Goal: Information Seeking & Learning: Check status

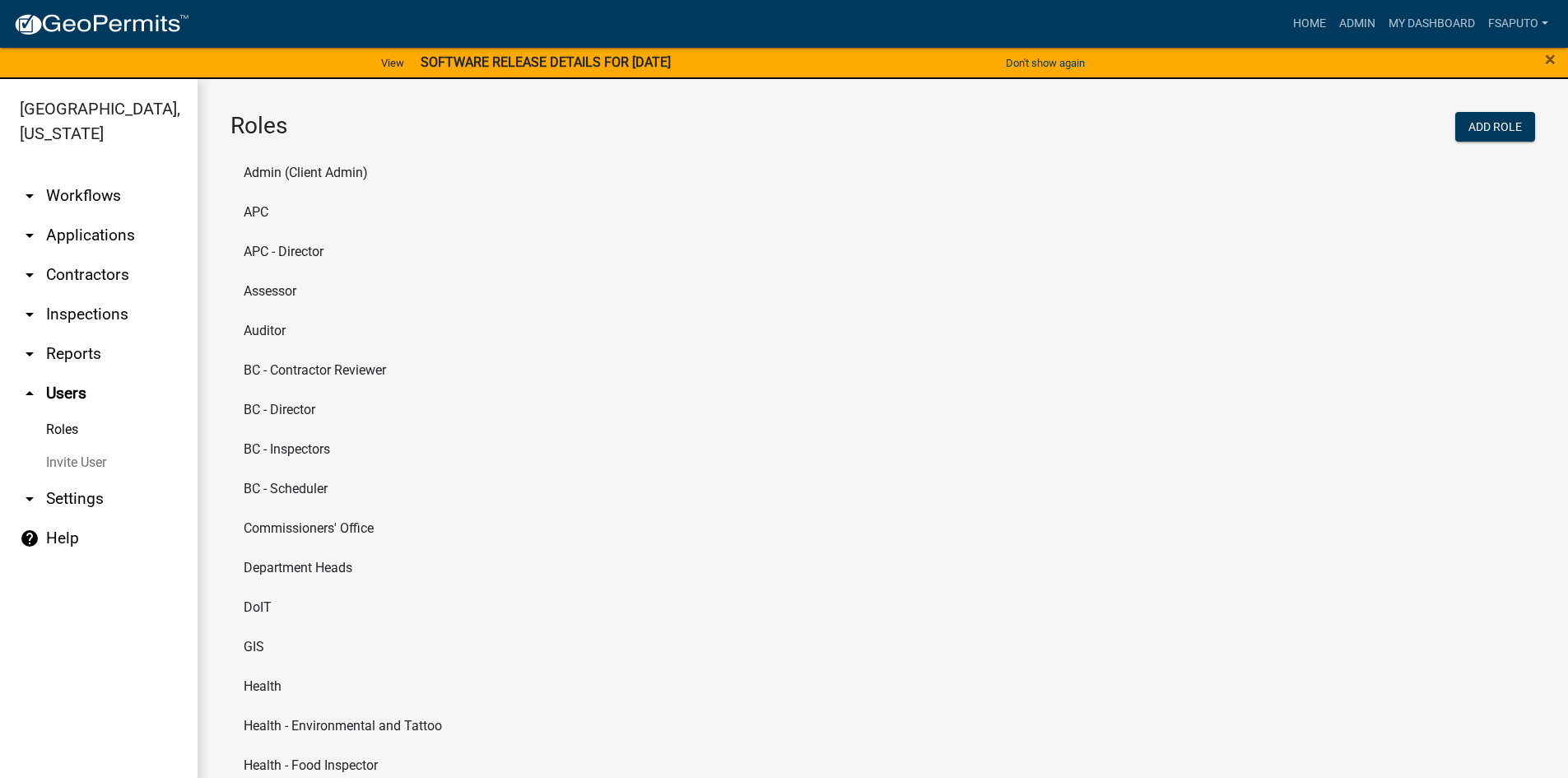
click at [80, 191] on link "arrow_drop_down Workflows" at bounding box center [99, 196] width 198 height 40
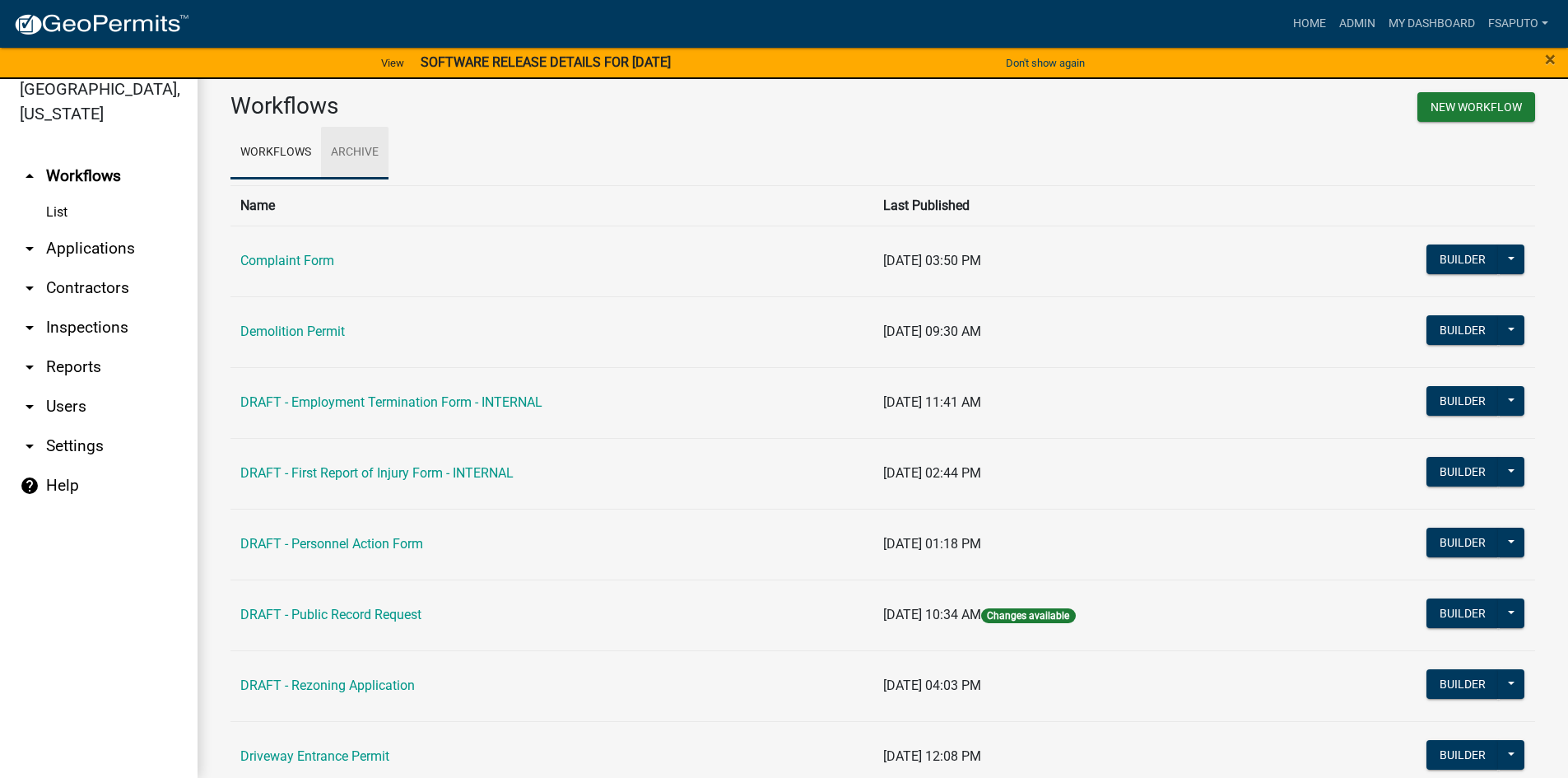
click at [366, 156] on link "Archive" at bounding box center [354, 153] width 67 height 53
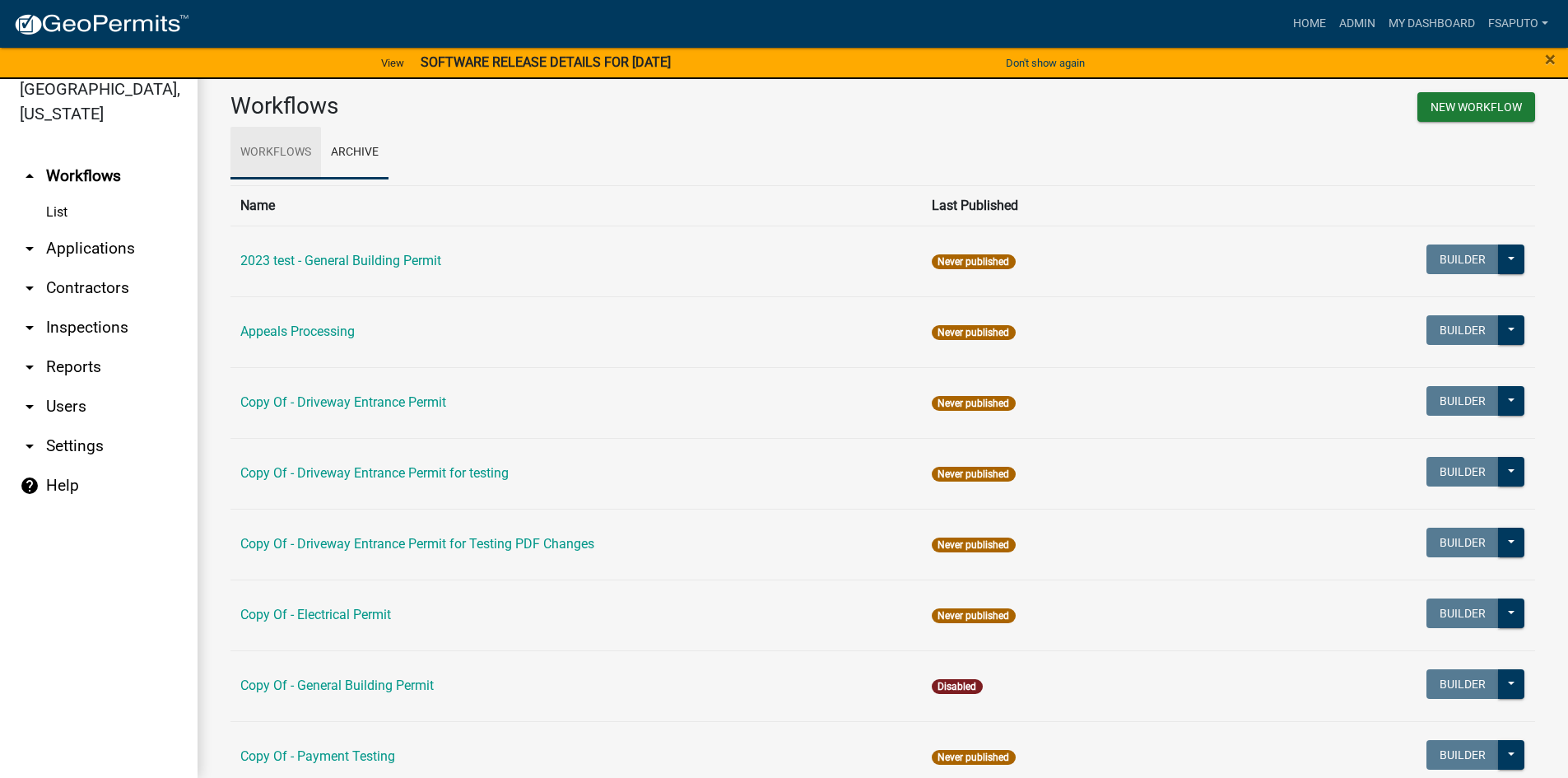
click at [294, 153] on link "Workflows" at bounding box center [276, 153] width 91 height 53
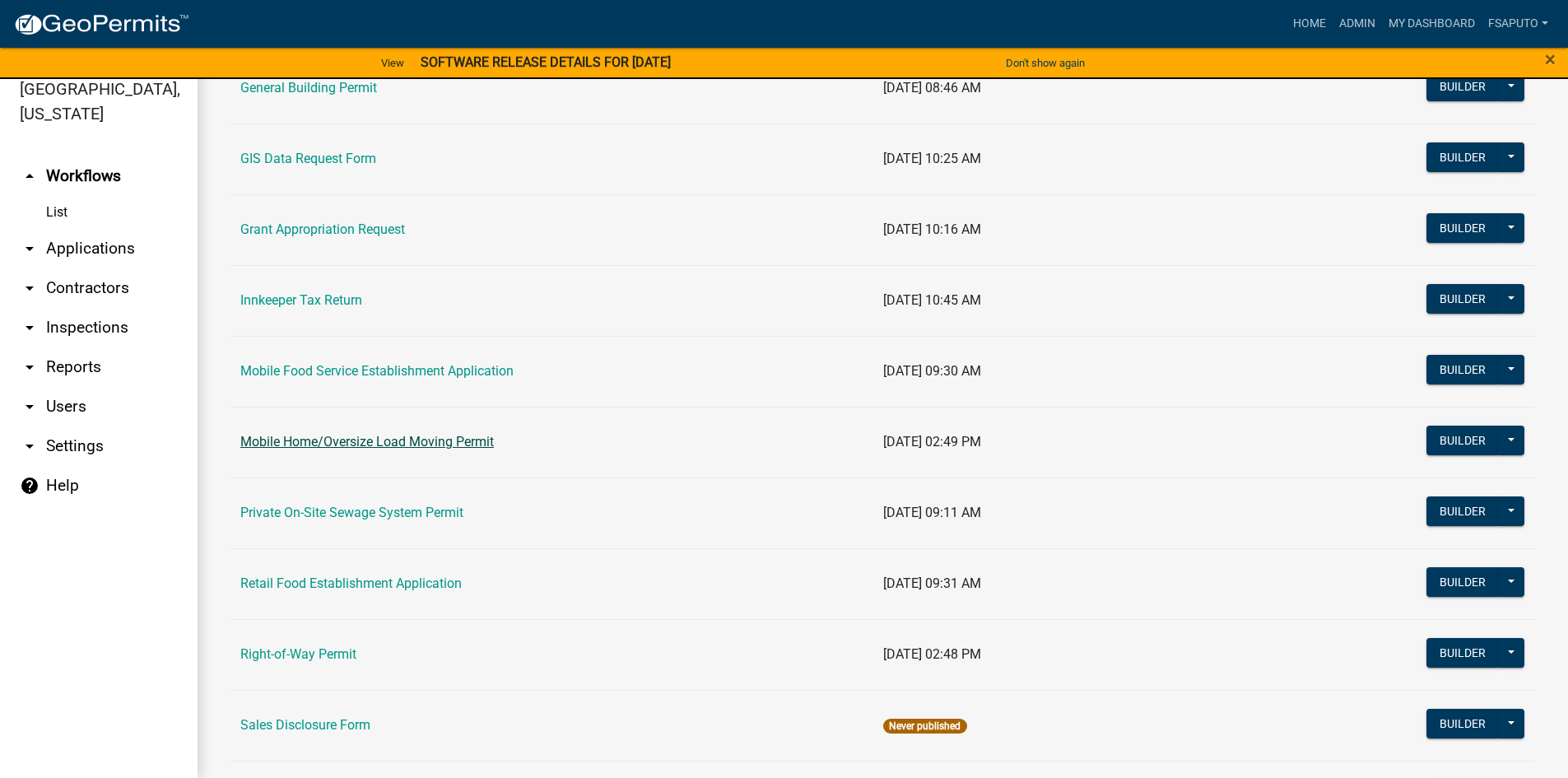
scroll to position [1136, 0]
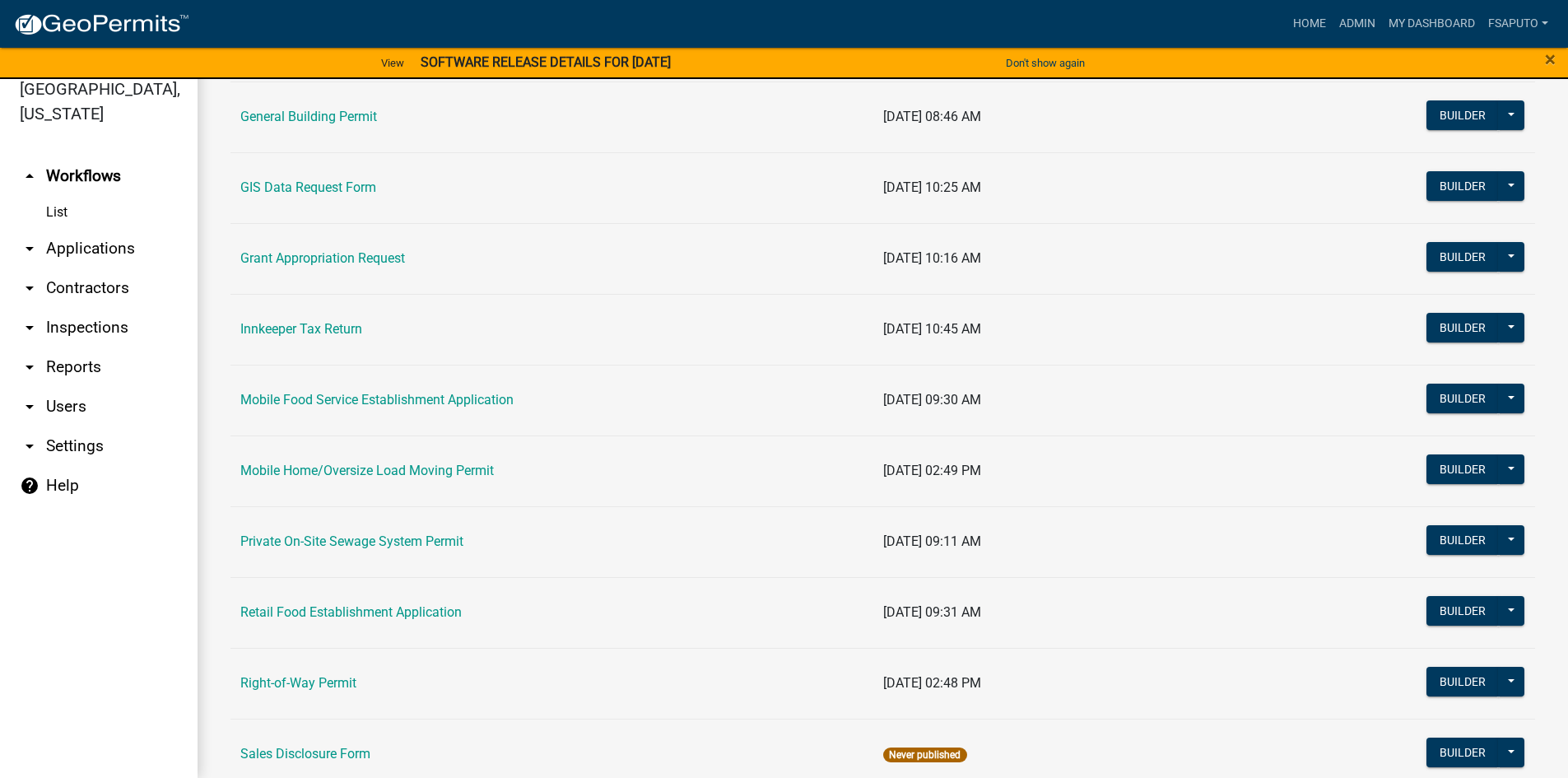
click at [38, 367] on icon "arrow_drop_down" at bounding box center [30, 367] width 20 height 20
select select "0: null"
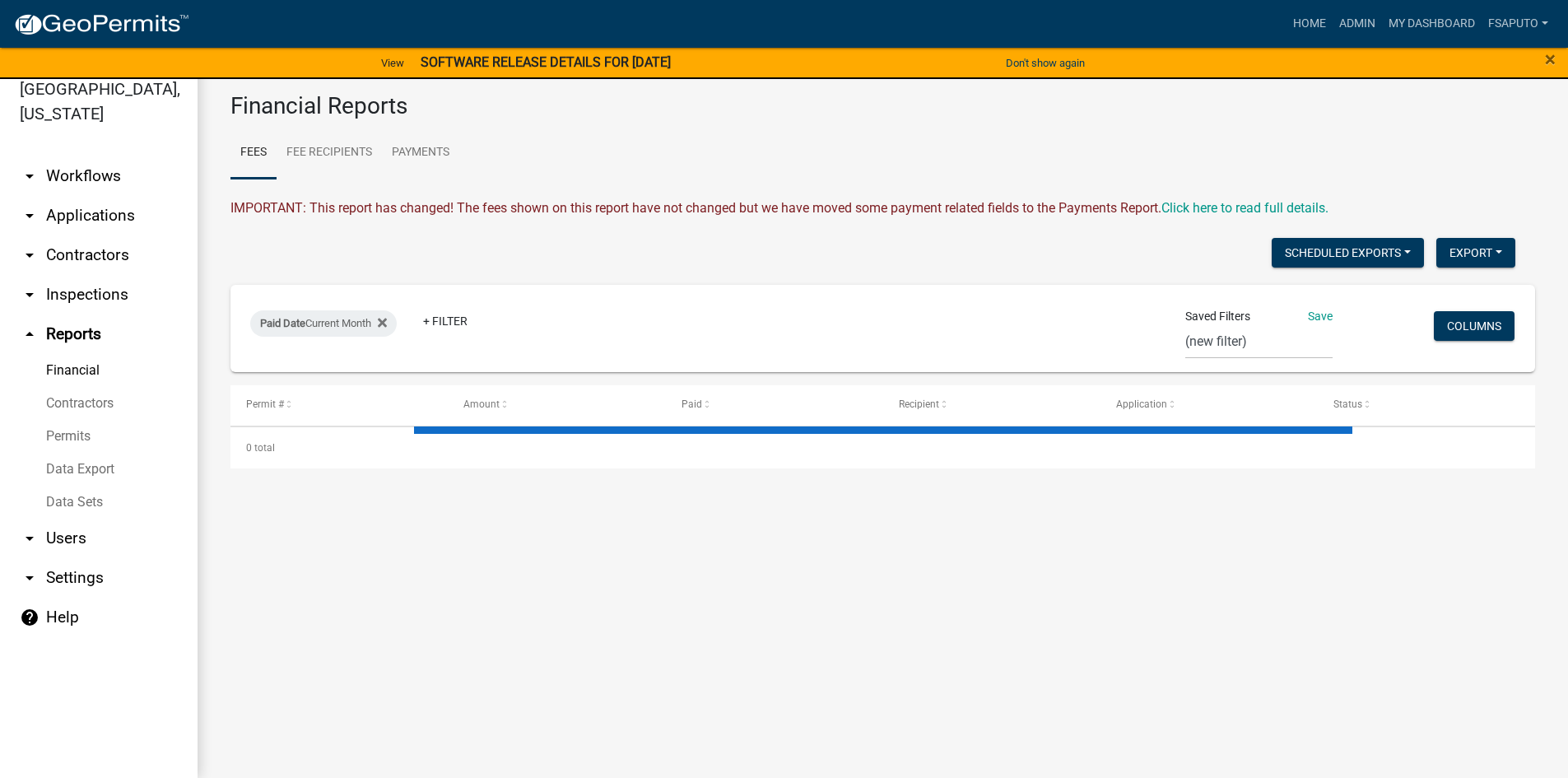
click at [27, 169] on icon "arrow_drop_down" at bounding box center [30, 176] width 20 height 20
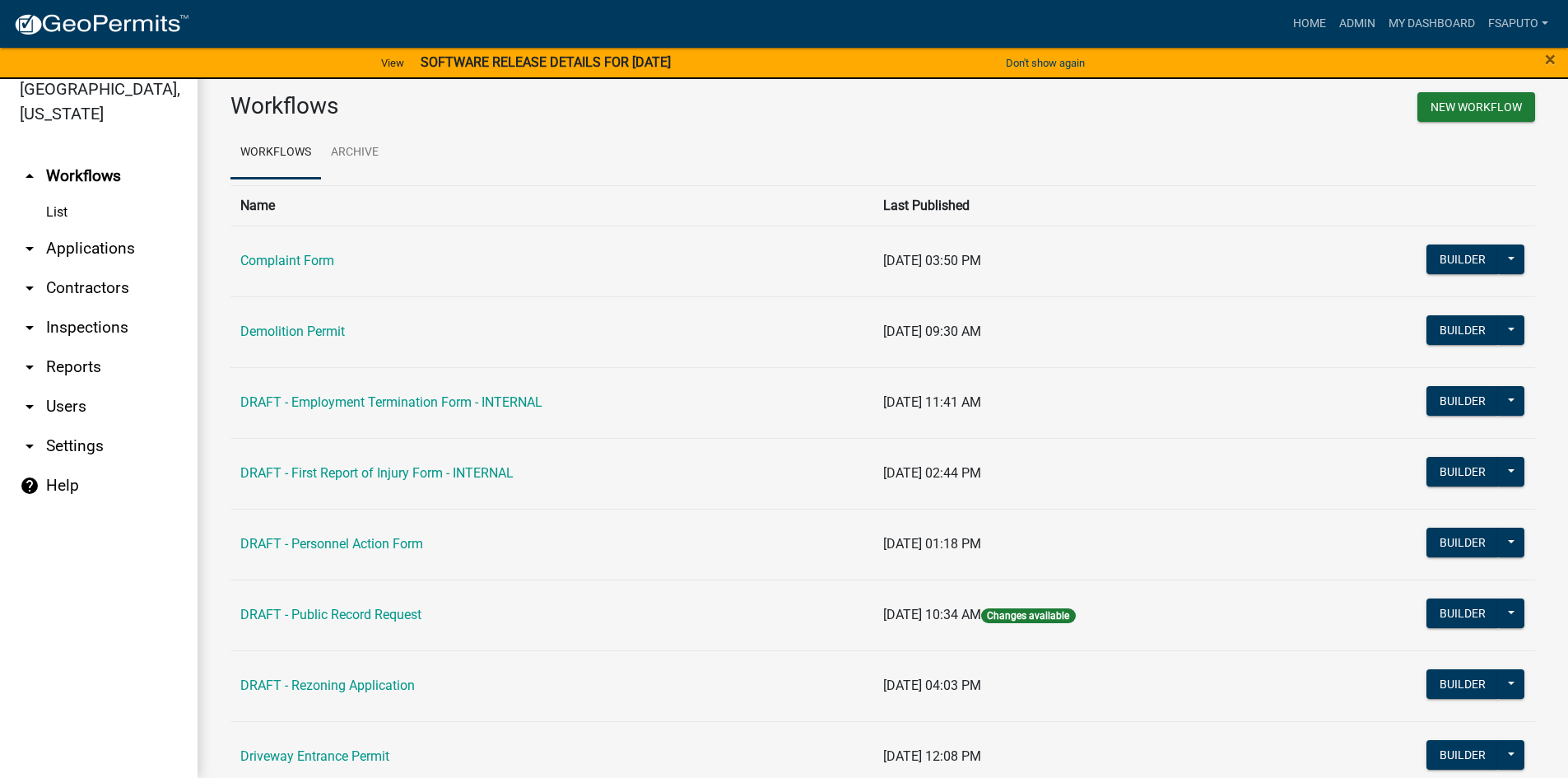
click at [57, 246] on link "arrow_drop_down Applications" at bounding box center [99, 249] width 198 height 40
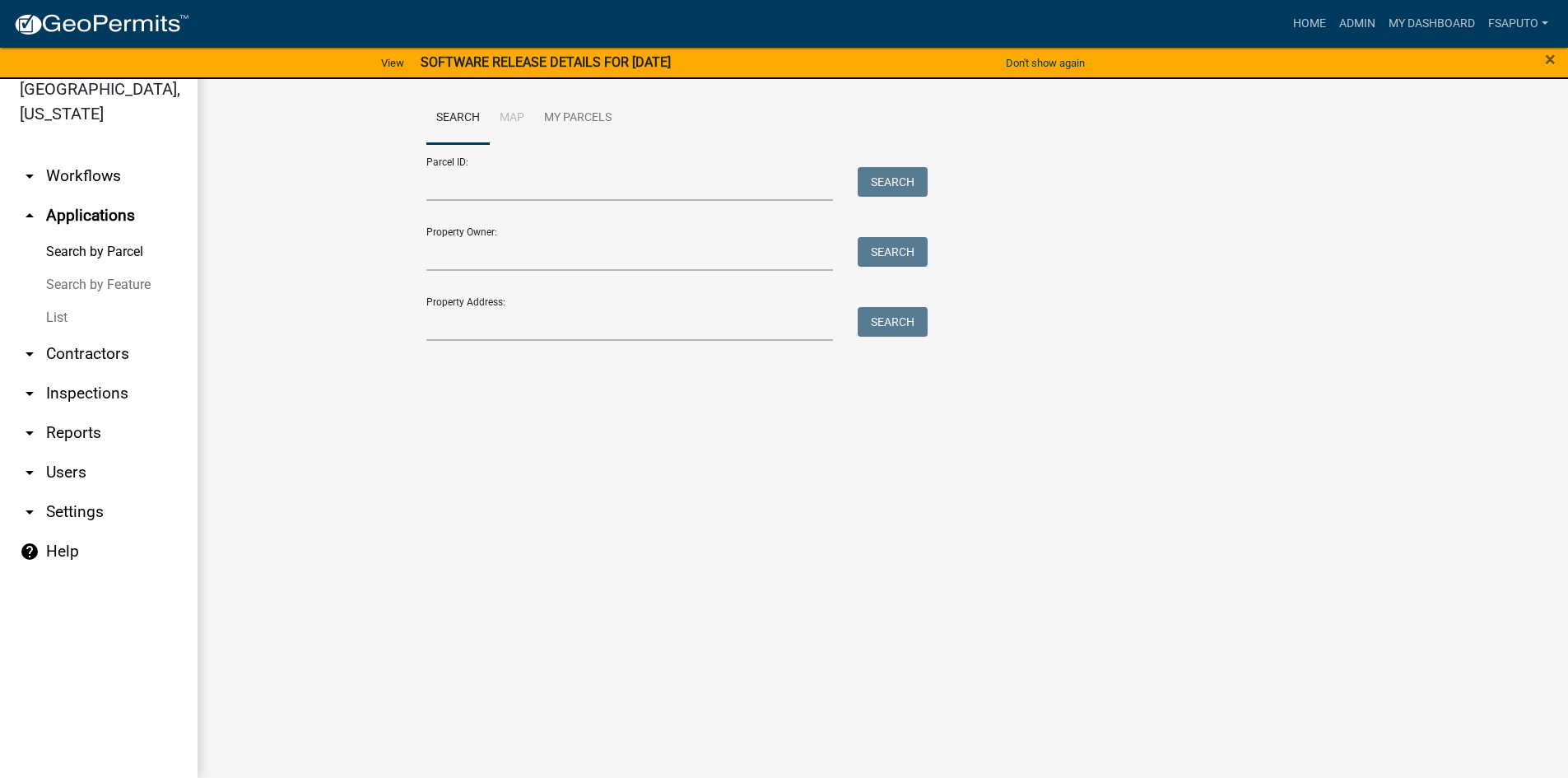
click at [48, 172] on link "arrow_drop_down Workflows" at bounding box center [99, 176] width 198 height 40
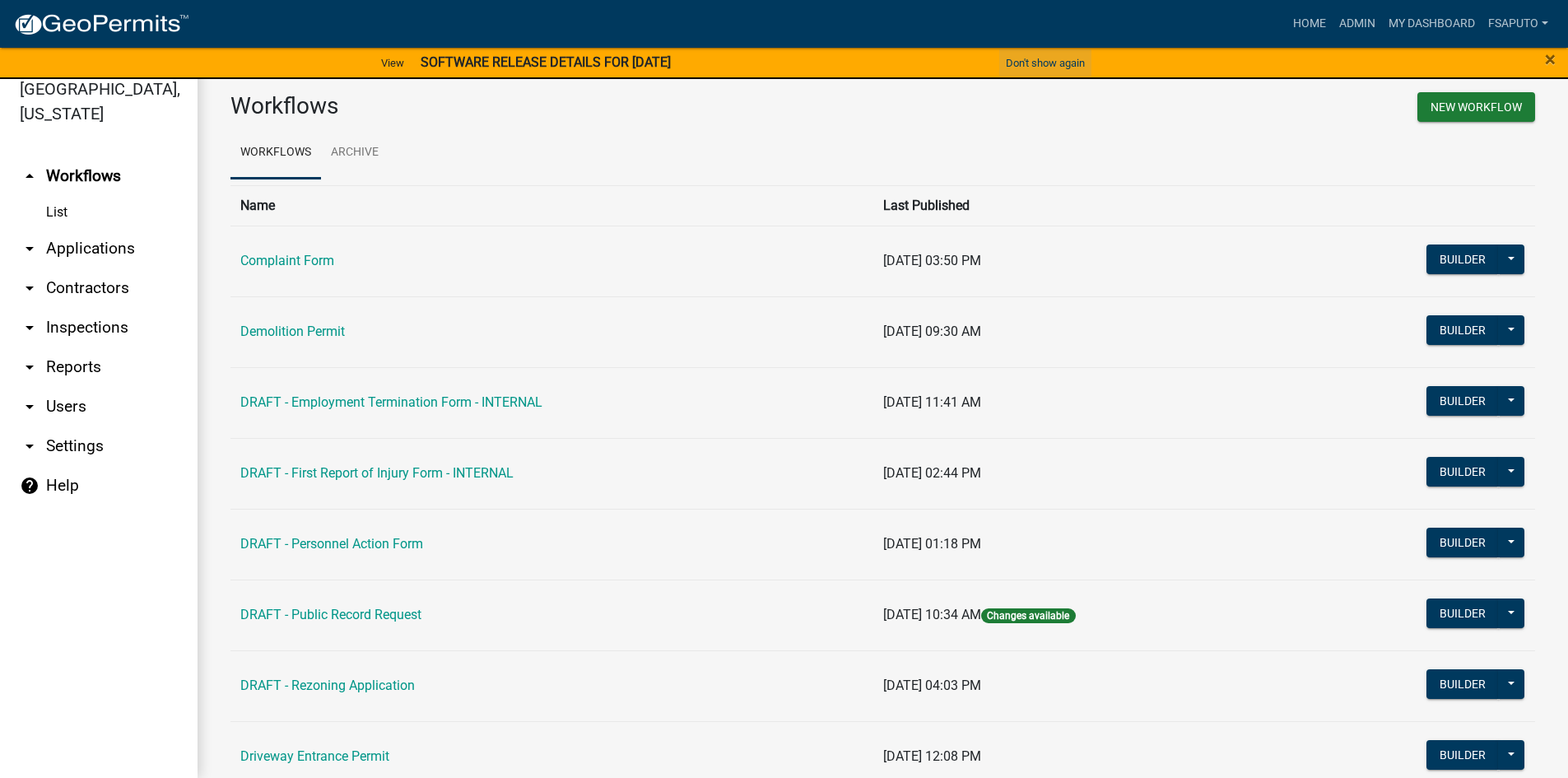
click at [1070, 65] on button "Don't show again" at bounding box center [1045, 63] width 92 height 27
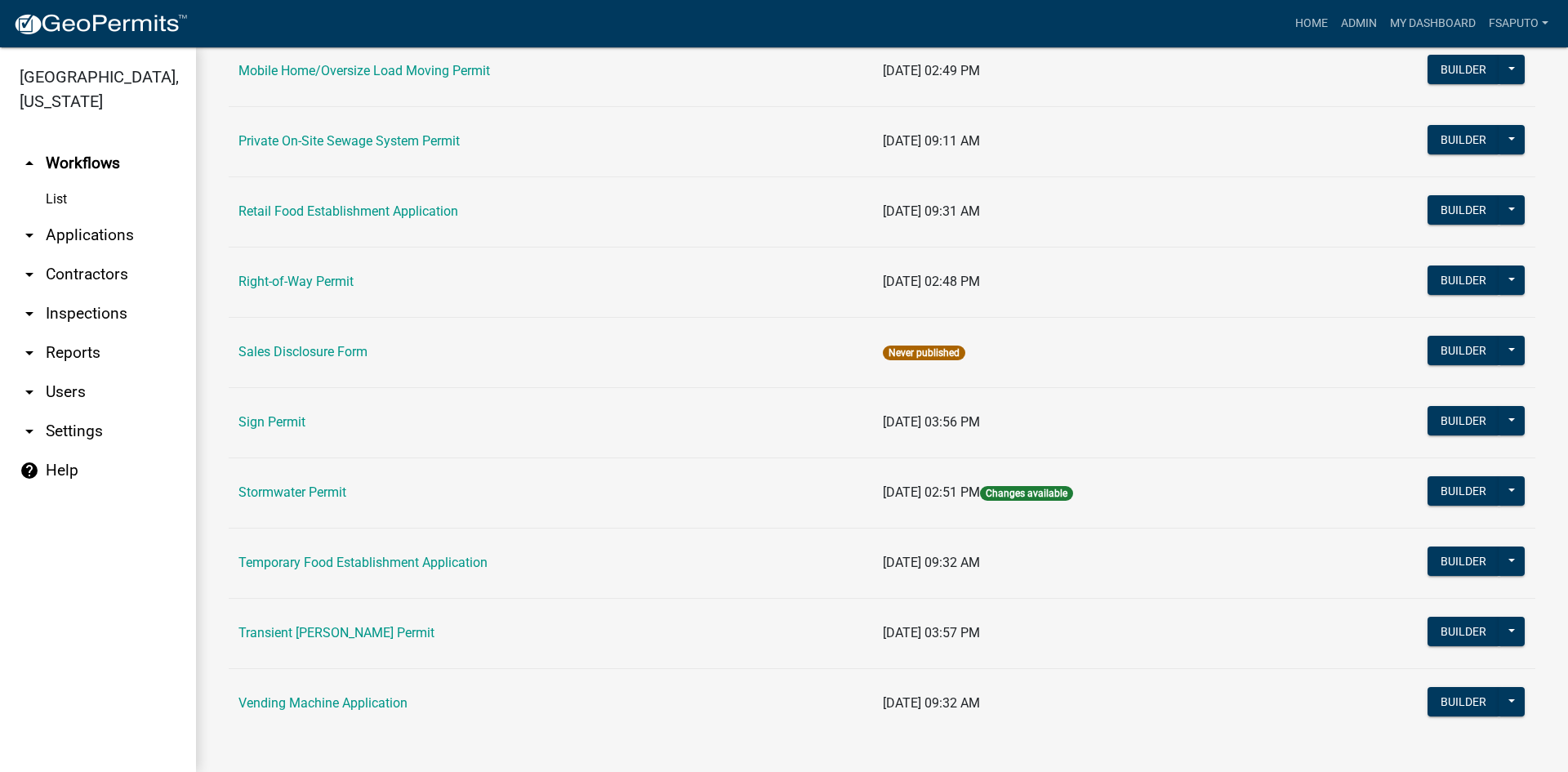
scroll to position [1523, 0]
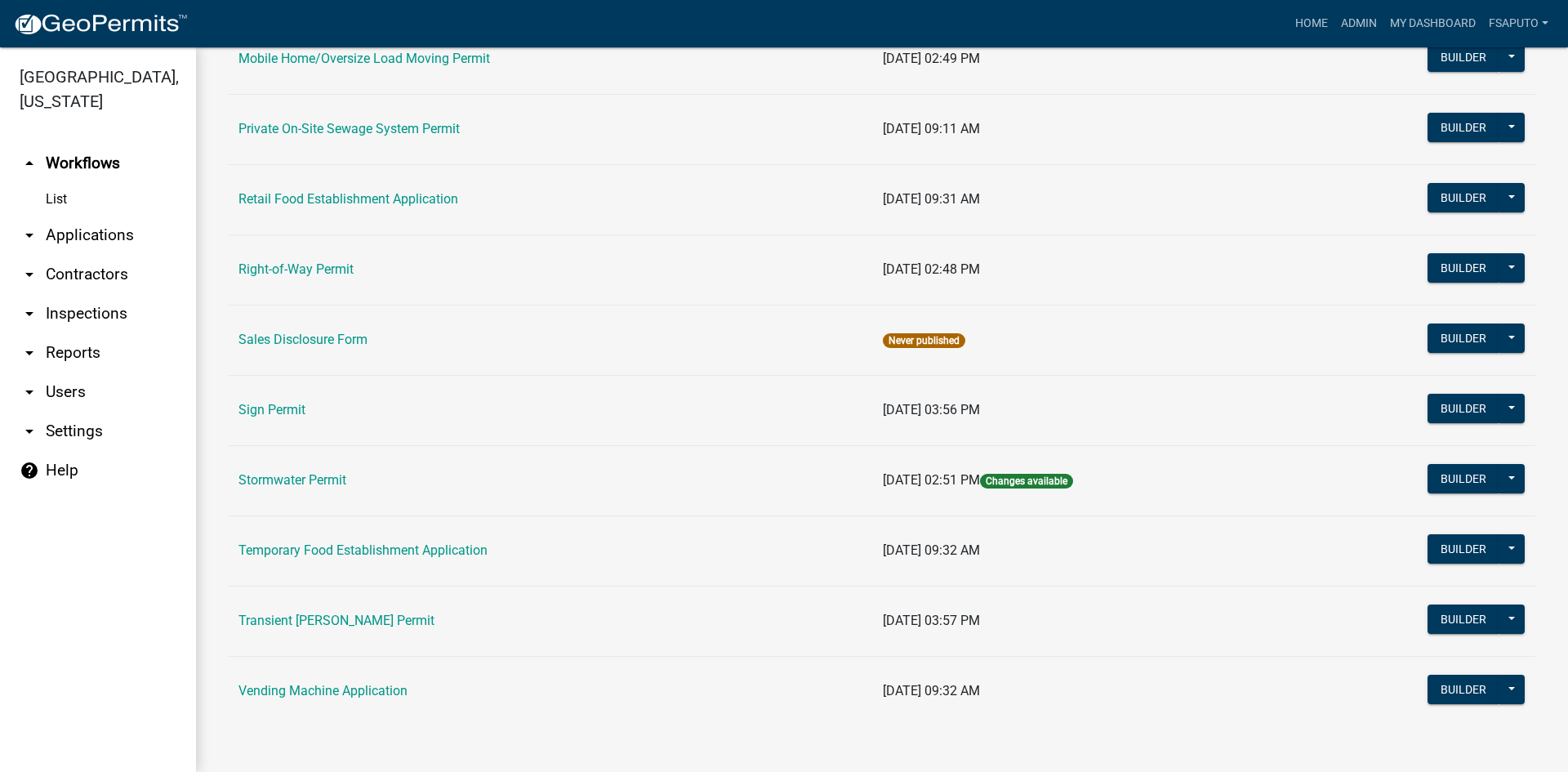
click at [41, 425] on link "arrow_drop_down Settings" at bounding box center [98, 431] width 196 height 39
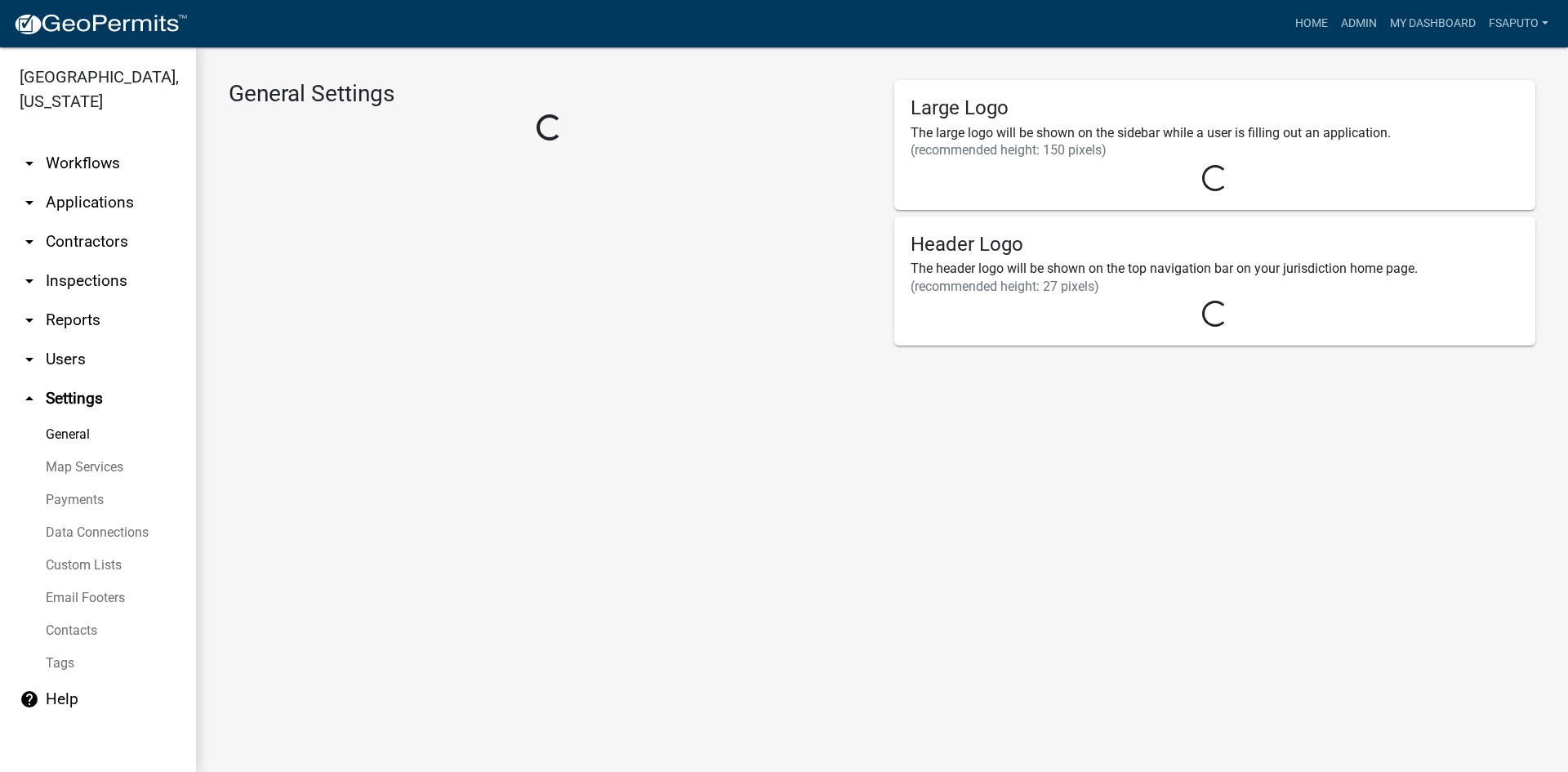
select select "e5e38292-d2c1-486e-b50c-0ed93e1cc3c9"
select select "IN"
select select "Eastern Standard Time"
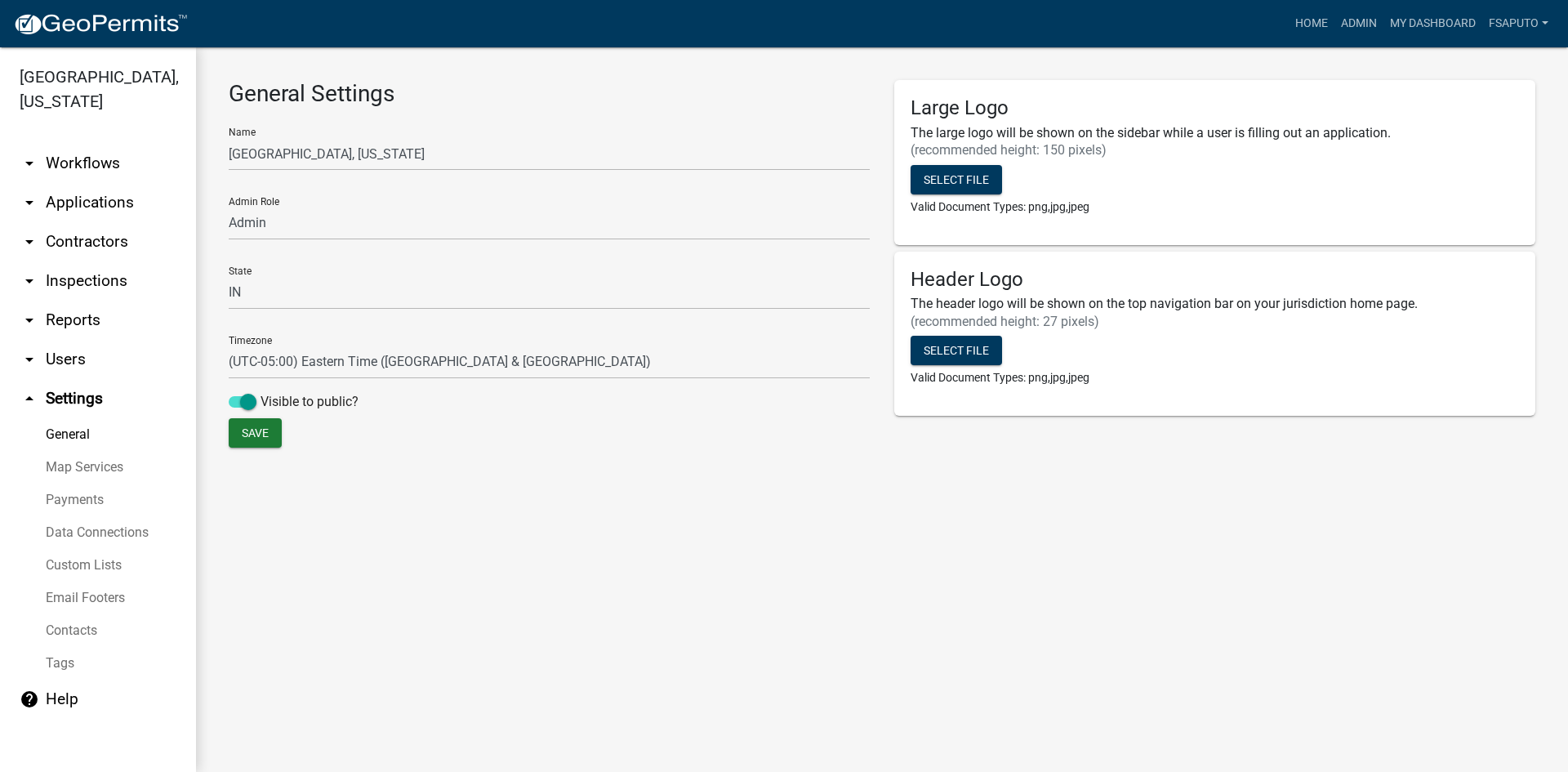
click at [32, 396] on icon "arrow_drop_up" at bounding box center [29, 398] width 20 height 20
click at [58, 403] on link "arrow_drop_up Settings" at bounding box center [98, 398] width 196 height 39
click at [27, 393] on icon "arrow_drop_up" at bounding box center [29, 398] width 20 height 20
click at [31, 359] on icon "arrow_drop_down" at bounding box center [29, 359] width 20 height 20
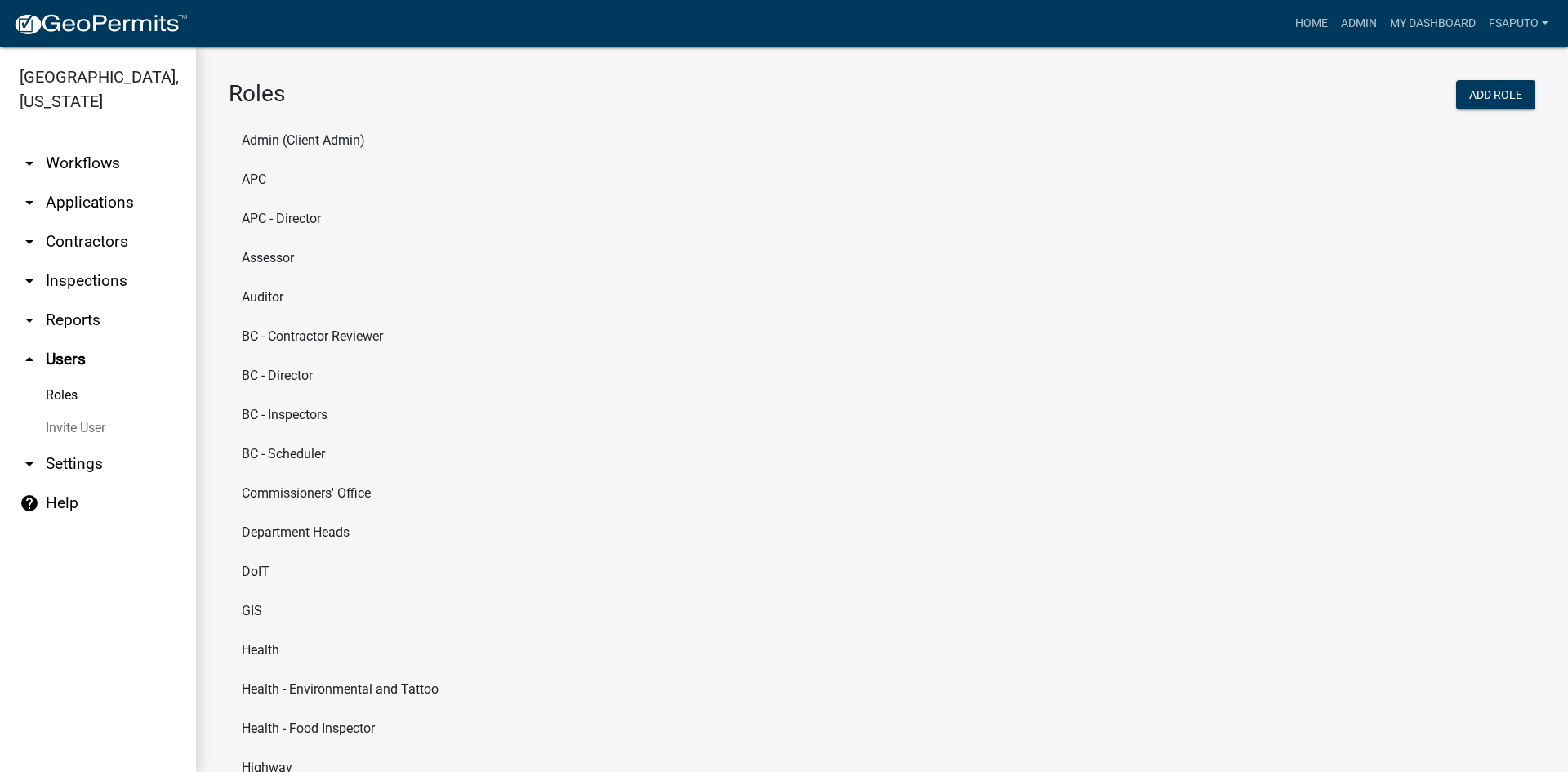
click at [31, 359] on icon "arrow_drop_up" at bounding box center [29, 359] width 20 height 20
click at [29, 463] on icon "arrow_drop_down" at bounding box center [29, 464] width 20 height 20
select select "IN"
select select "Eastern Standard Time"
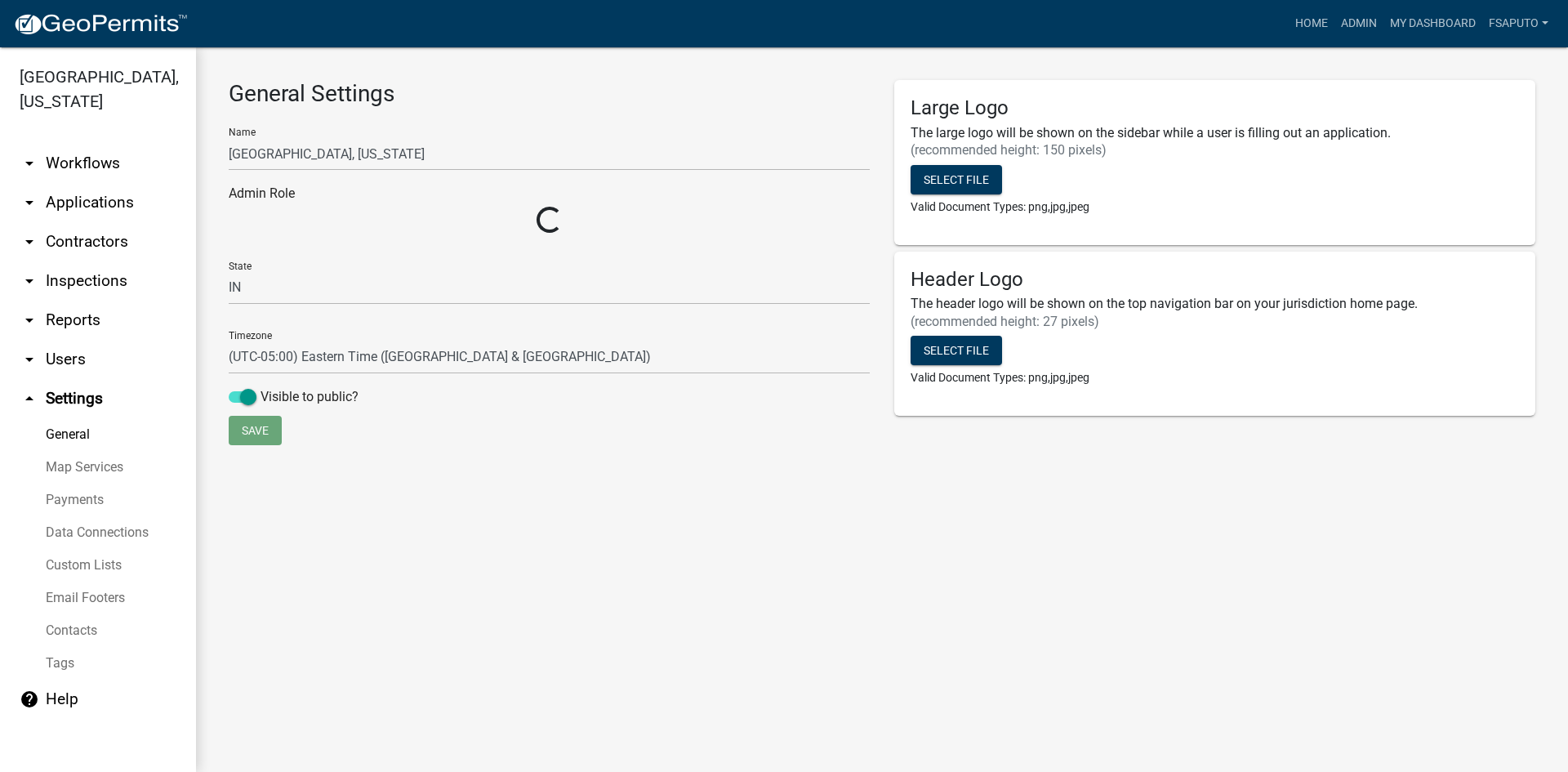
select select "e5e38292-d2c1-486e-b50c-0ed93e1cc3c9"
click at [27, 395] on icon "arrow_drop_up" at bounding box center [29, 398] width 20 height 20
click at [34, 314] on icon "arrow_drop_down" at bounding box center [29, 320] width 20 height 20
select select "0: null"
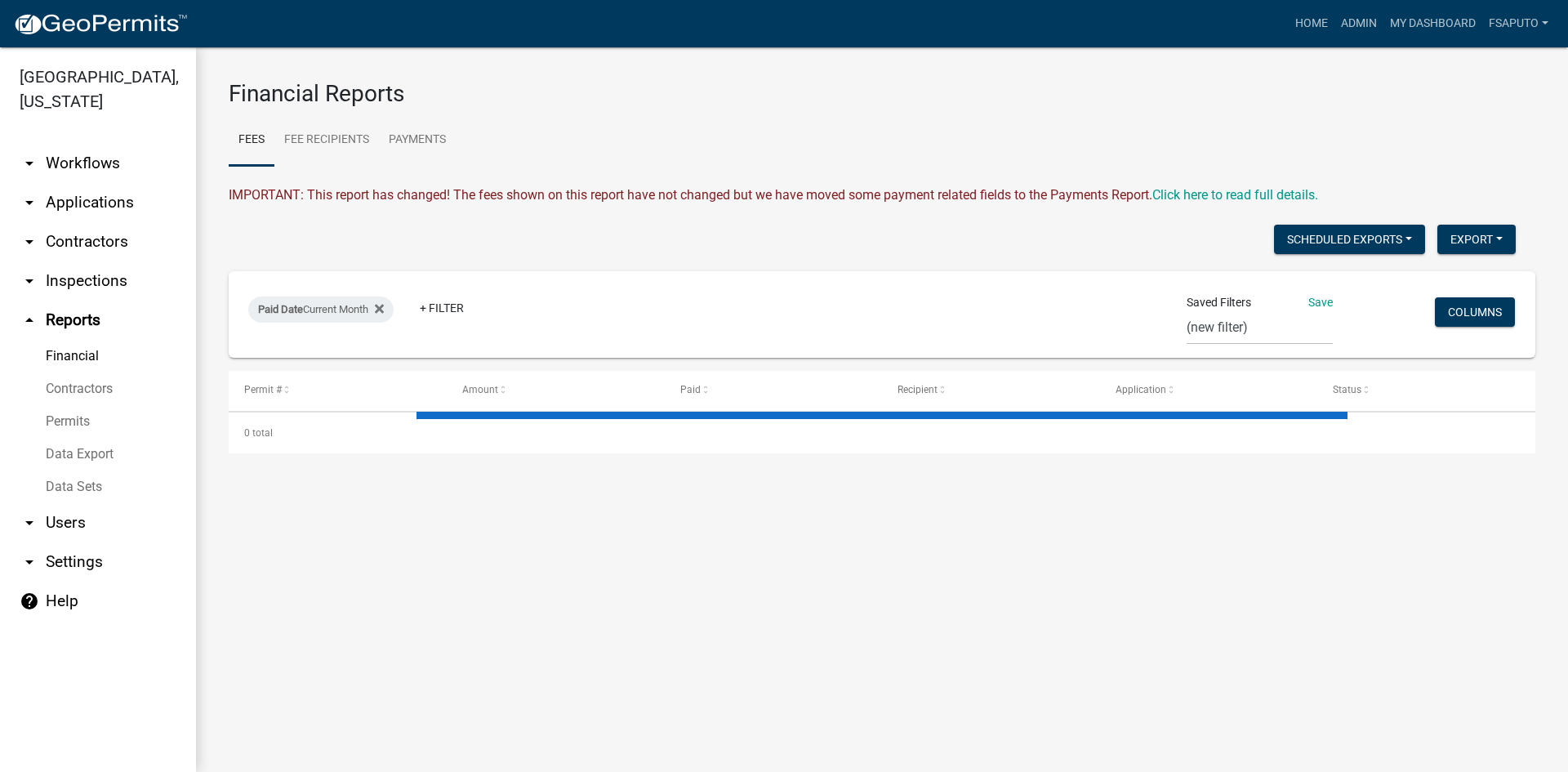
click at [24, 200] on icon "arrow_drop_down" at bounding box center [29, 202] width 20 height 20
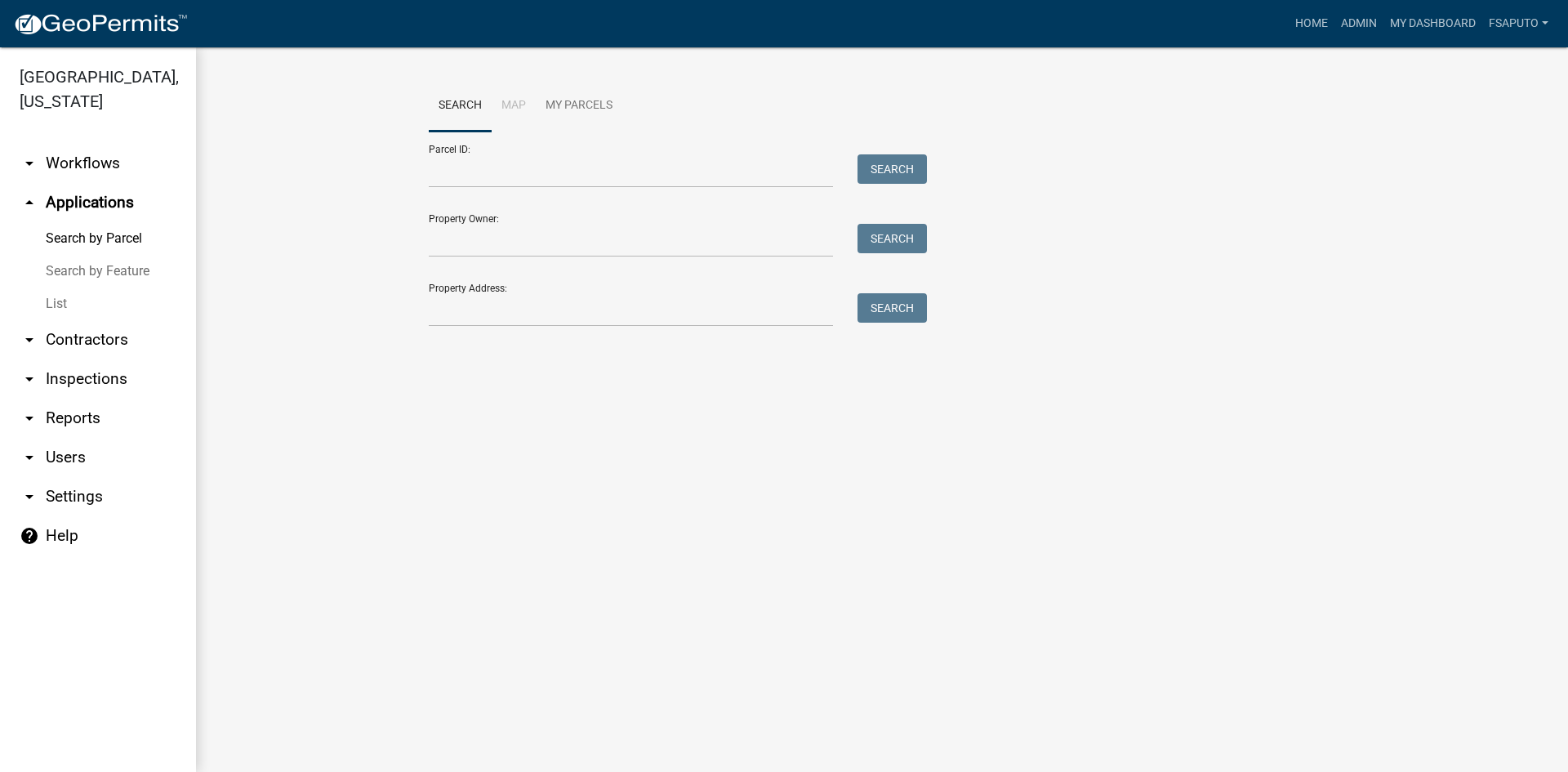
click at [35, 157] on icon "arrow_drop_down" at bounding box center [29, 163] width 20 height 20
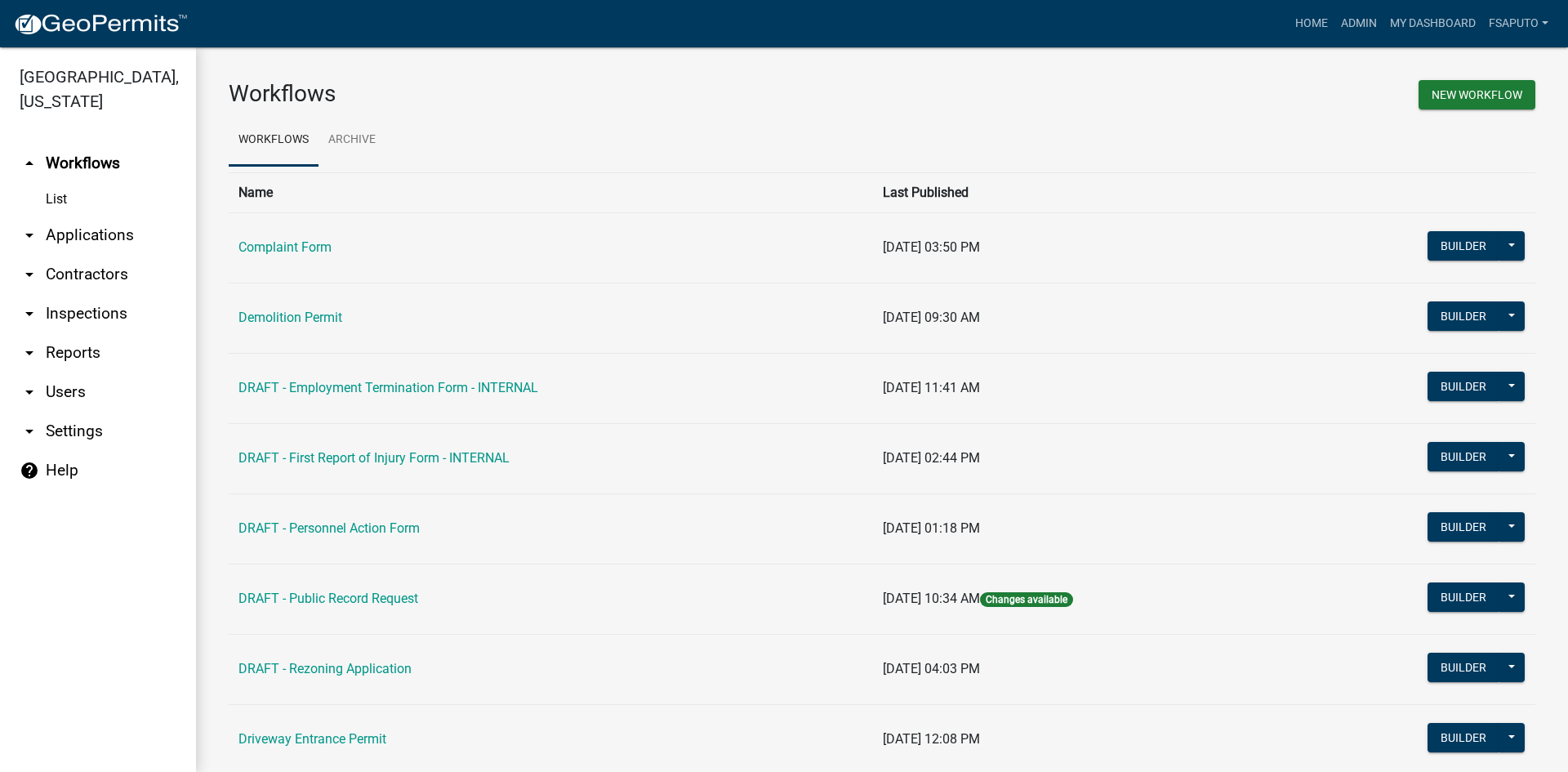
click at [89, 267] on link "arrow_drop_down Contractors" at bounding box center [98, 275] width 196 height 39
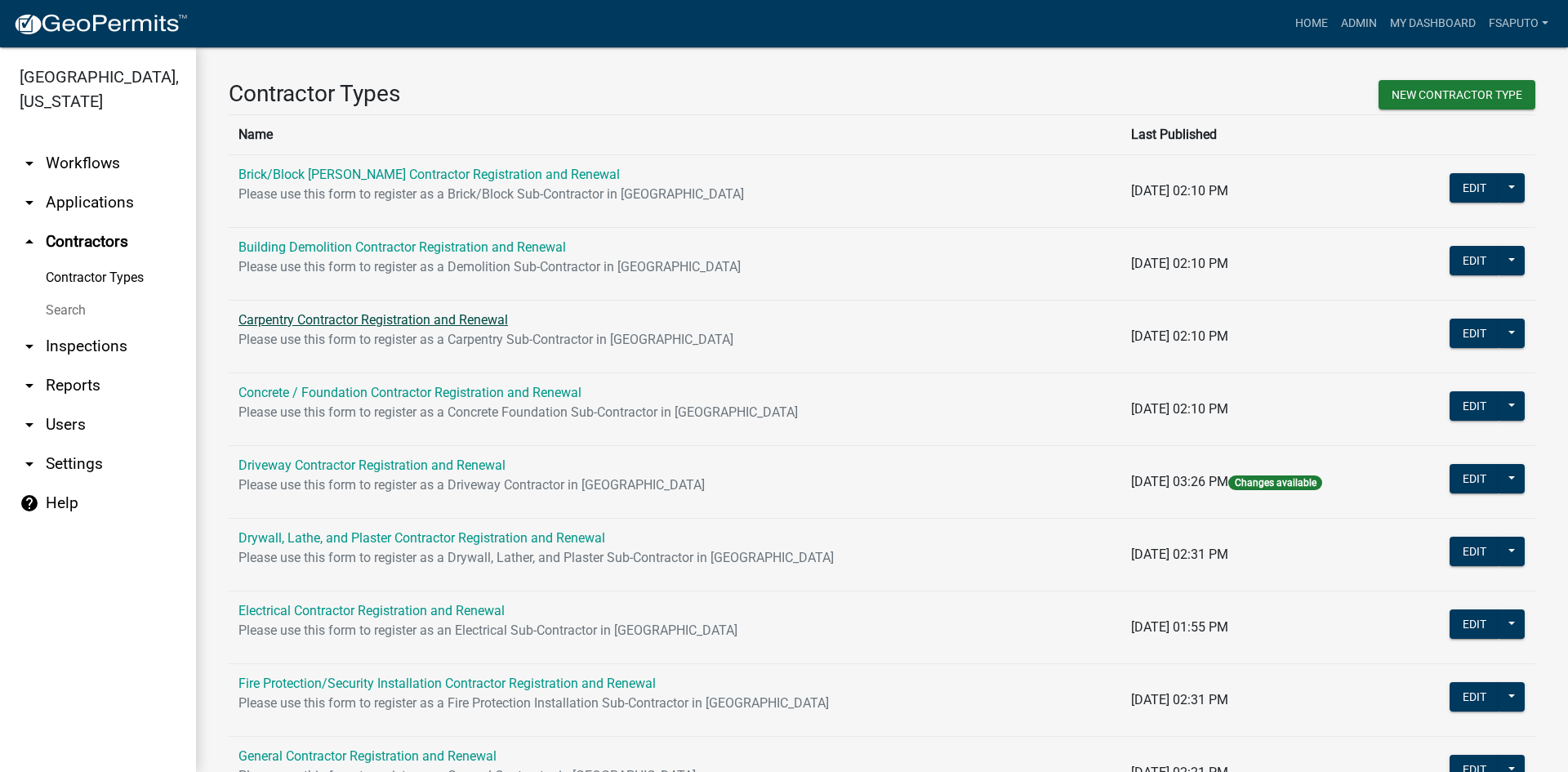
click at [425, 318] on link "Carpentry Contractor Registration and Renewal" at bounding box center [373, 319] width 269 height 15
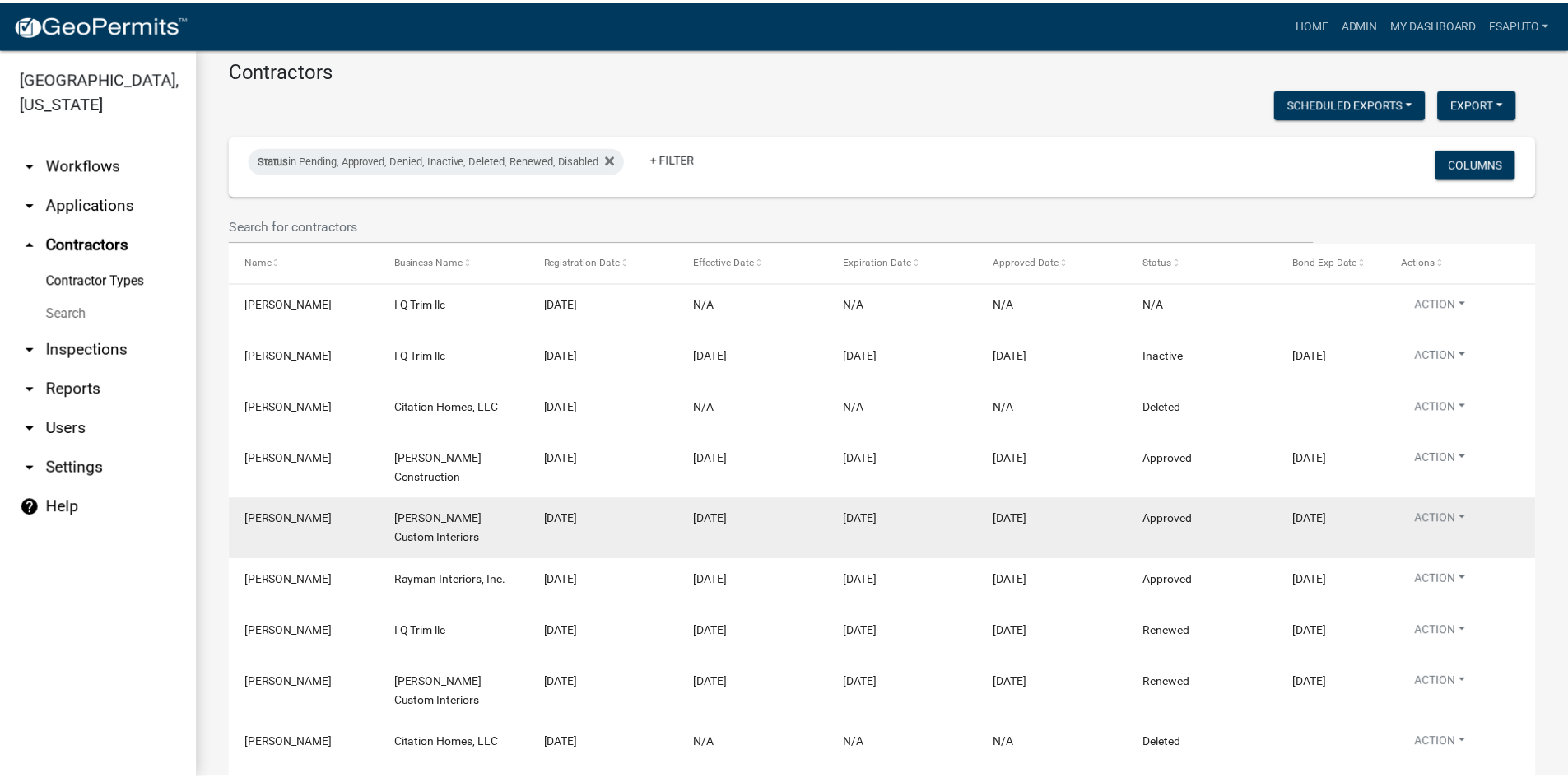
scroll to position [153, 0]
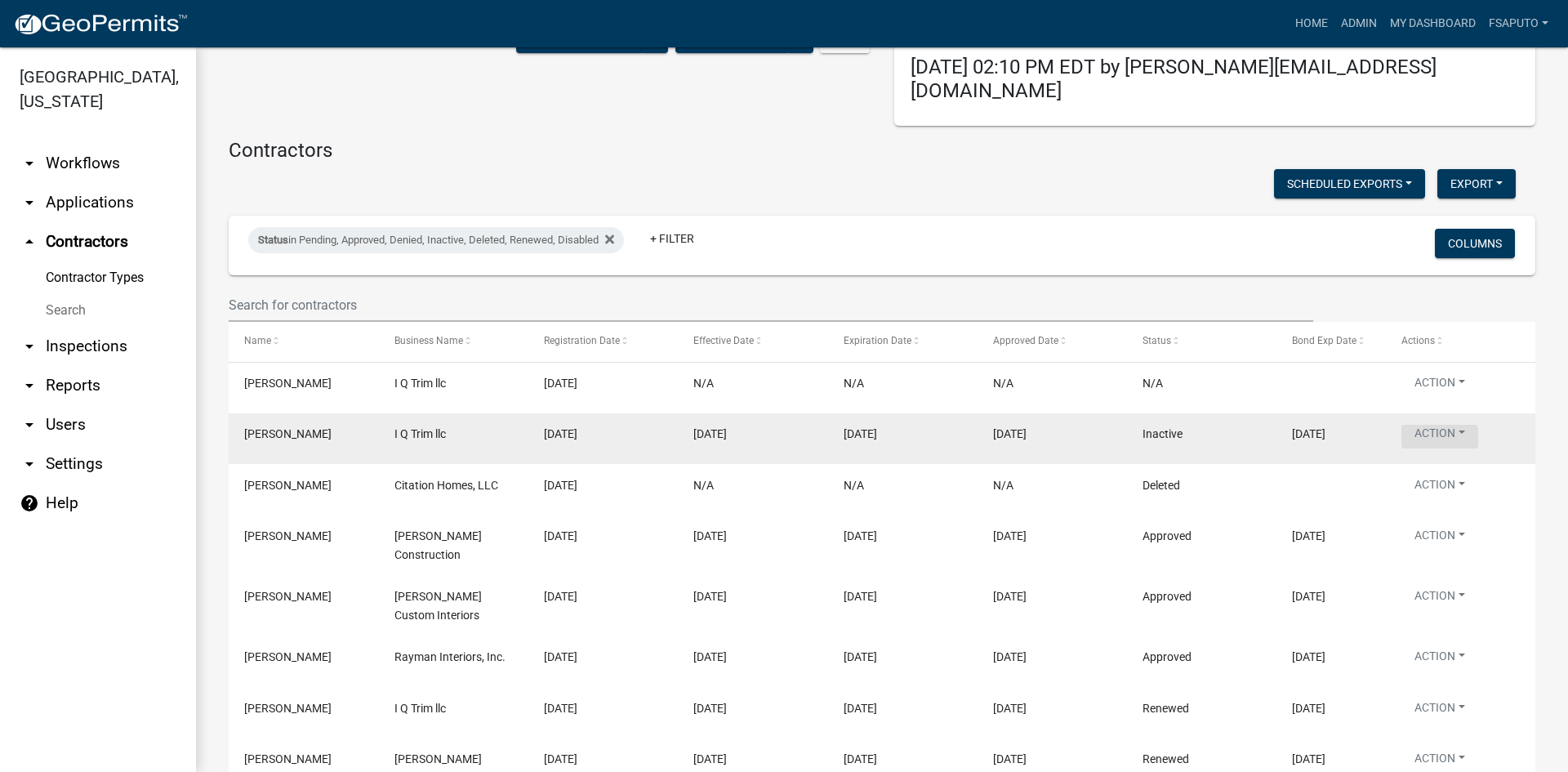
click at [1467, 425] on button "Action" at bounding box center [1440, 437] width 77 height 24
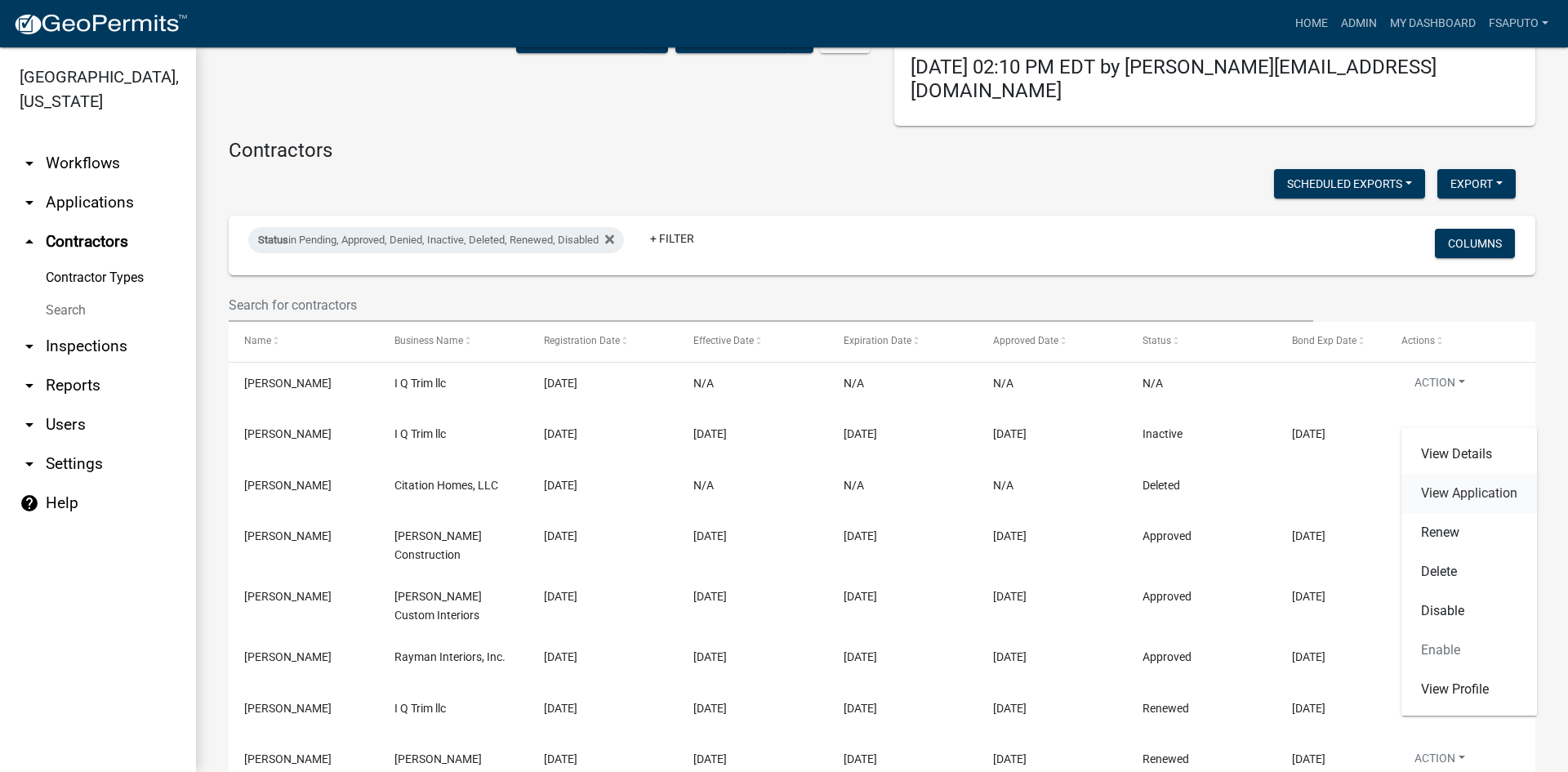
click at [1479, 489] on link "View Application" at bounding box center [1469, 494] width 135 height 39
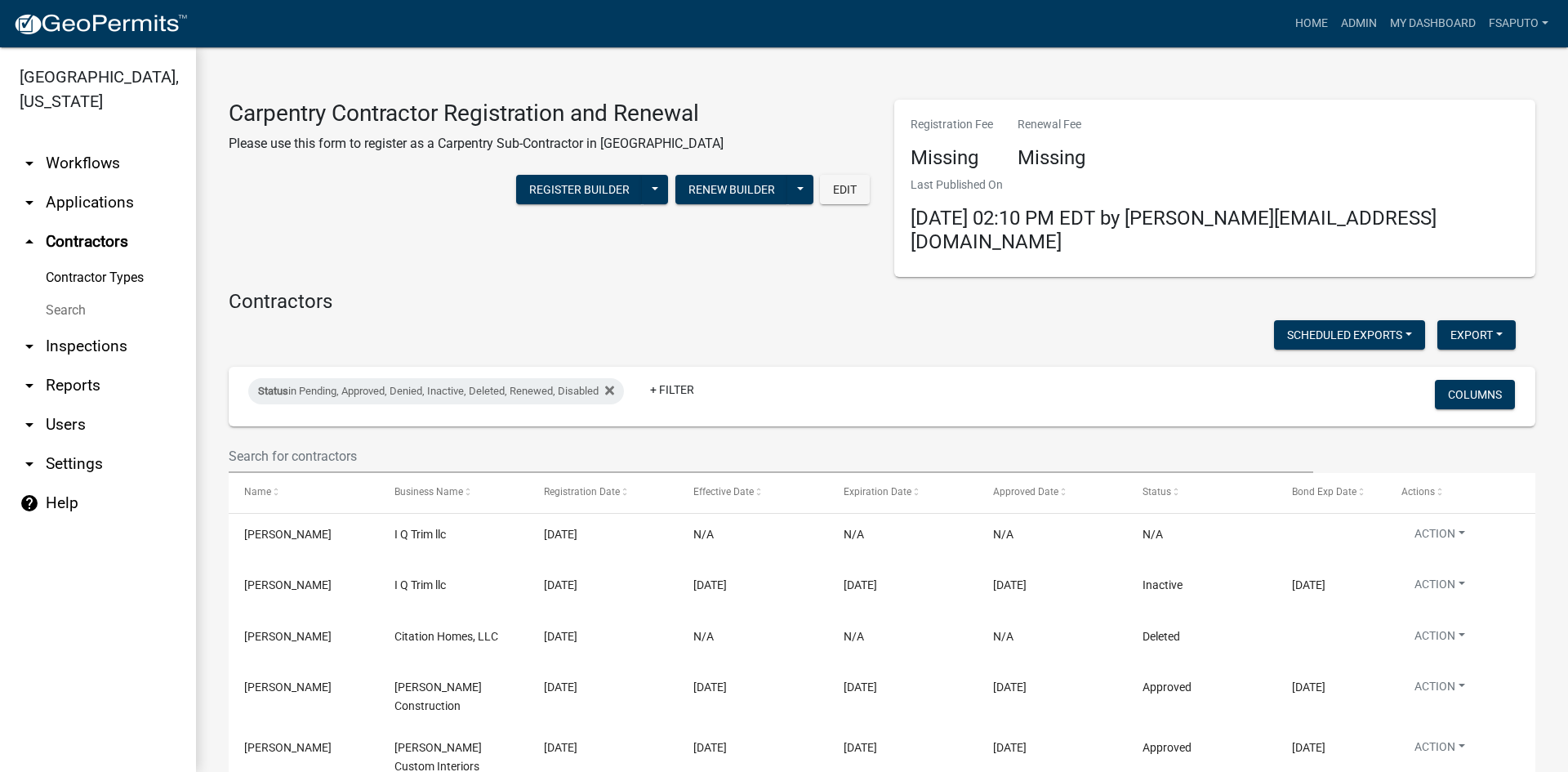
scroll to position [82, 0]
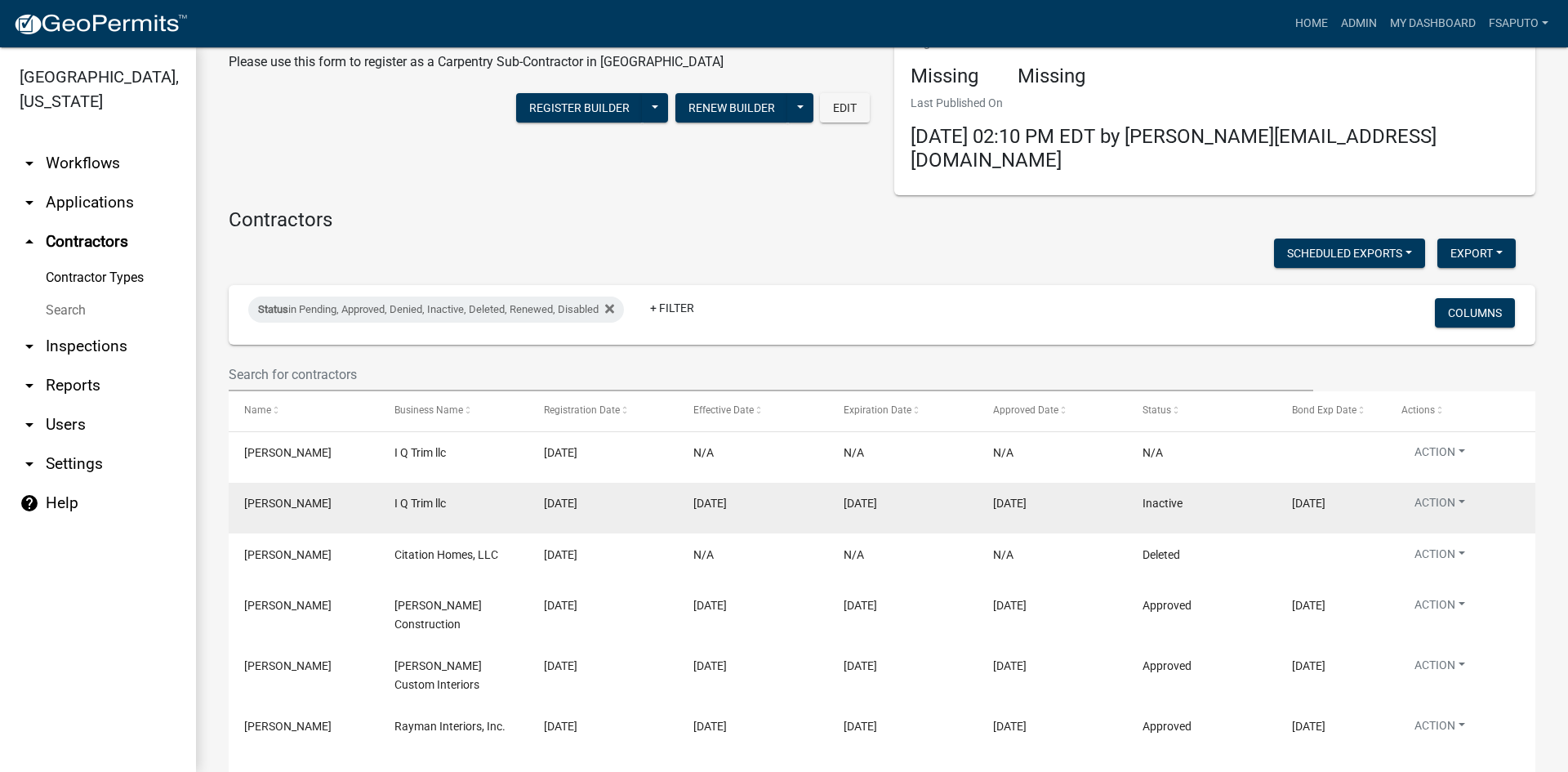
click at [1315, 497] on span "[DATE]" at bounding box center [1309, 503] width 34 height 13
click at [1460, 494] on button "Action" at bounding box center [1440, 505] width 77 height 24
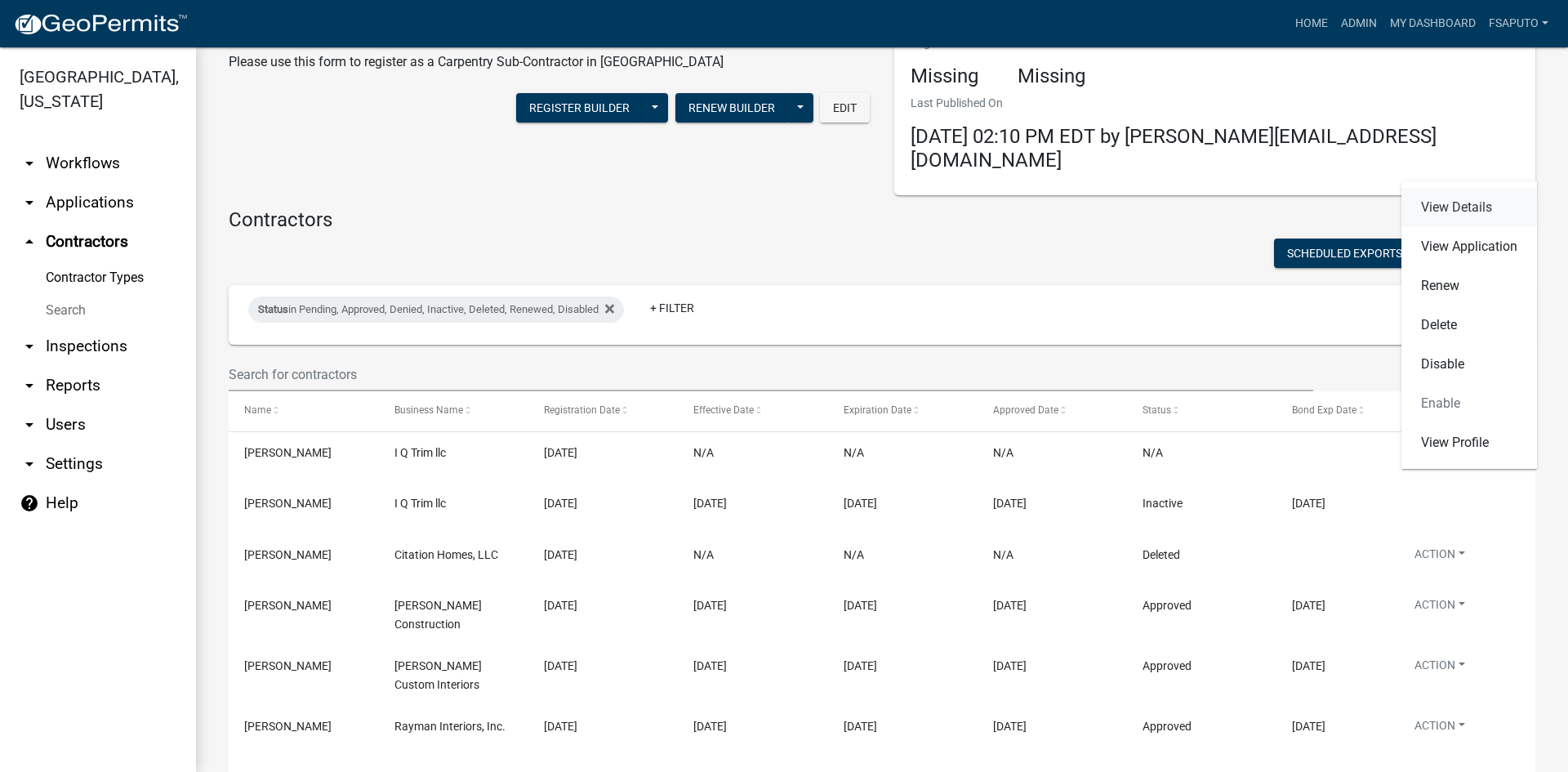
click at [1491, 208] on link "View Details" at bounding box center [1469, 208] width 135 height 39
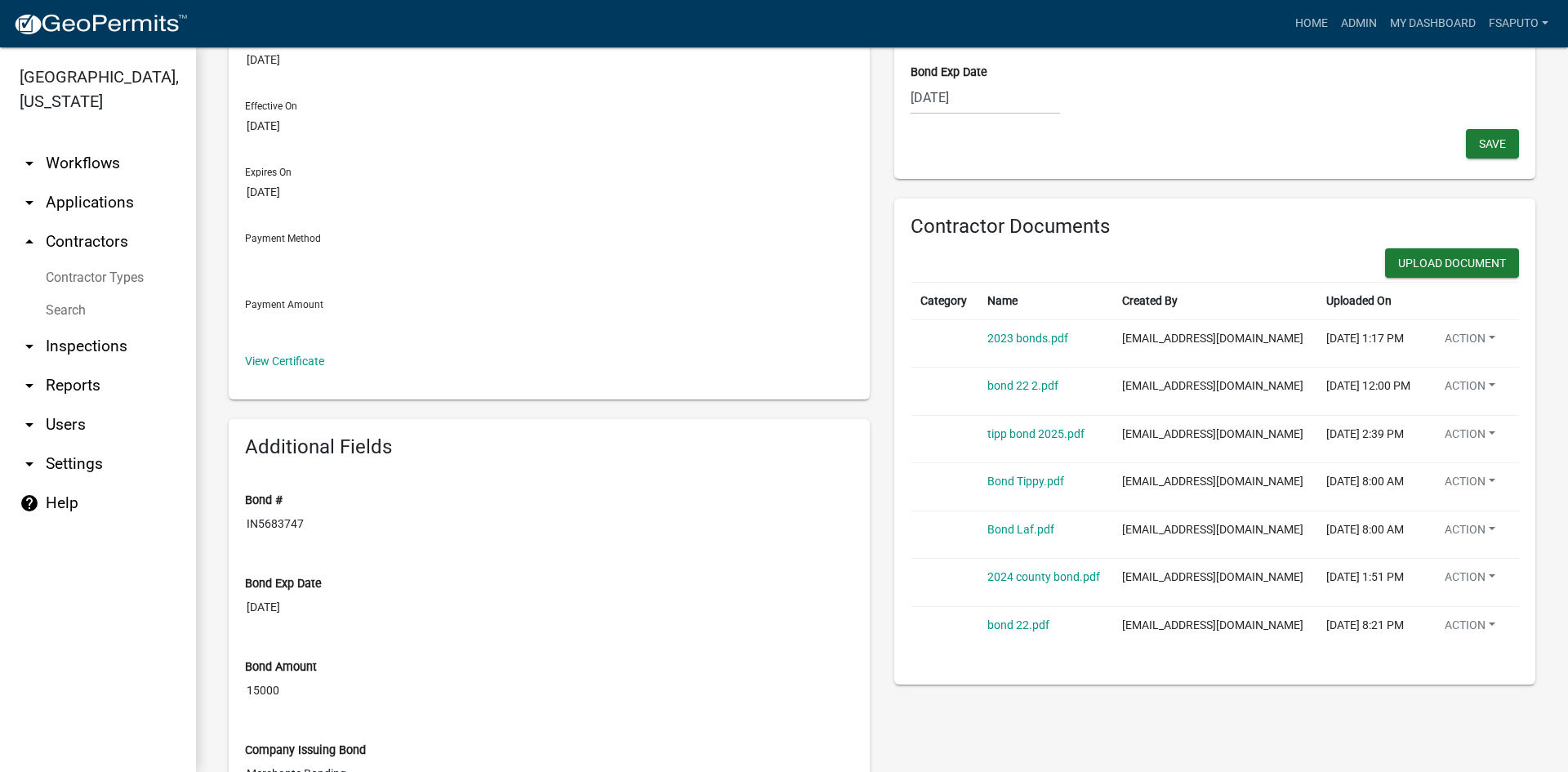
scroll to position [245, 0]
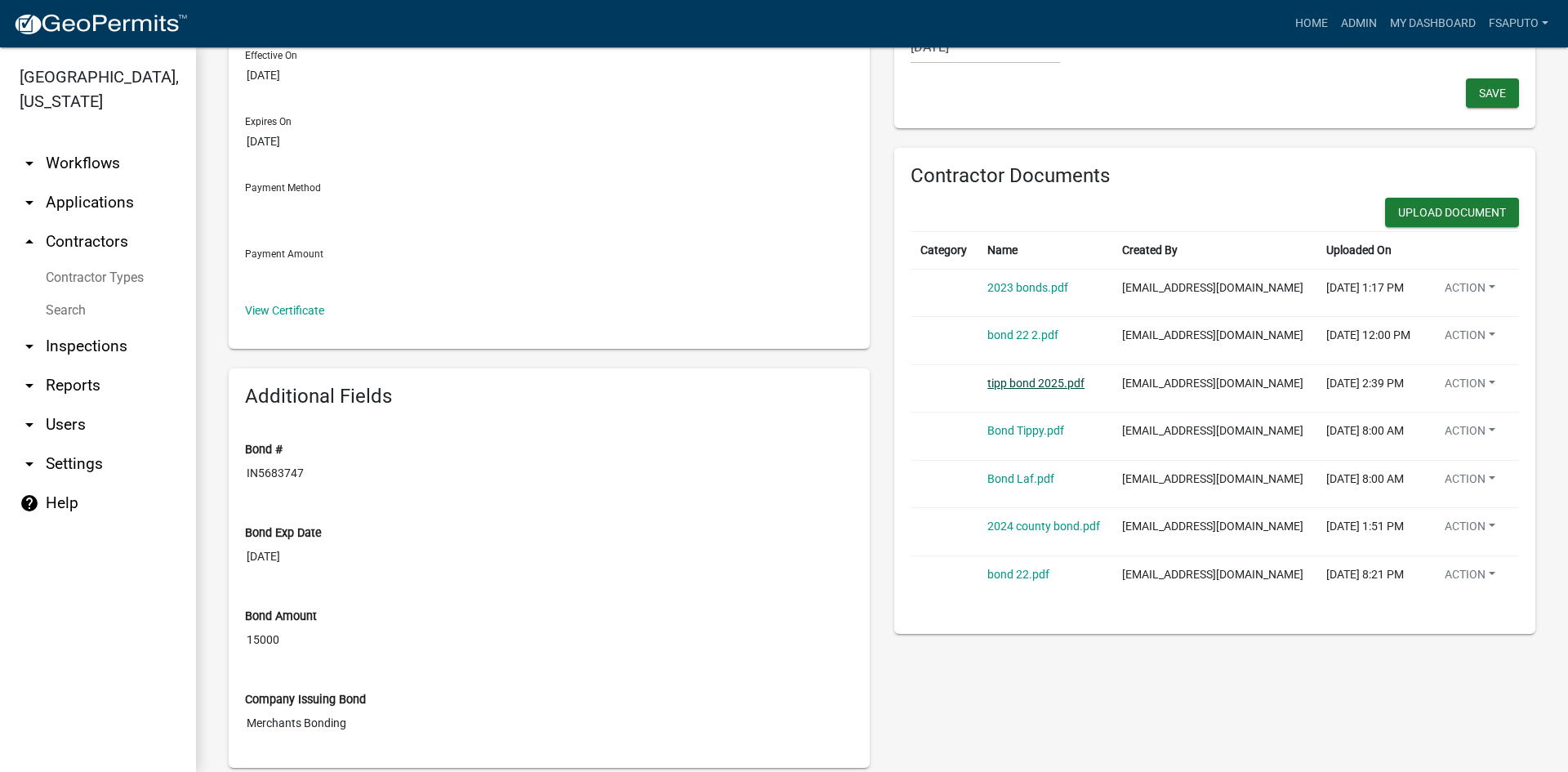
click at [1062, 382] on link "tipp bond 2025.pdf" at bounding box center [1035, 382] width 97 height 13
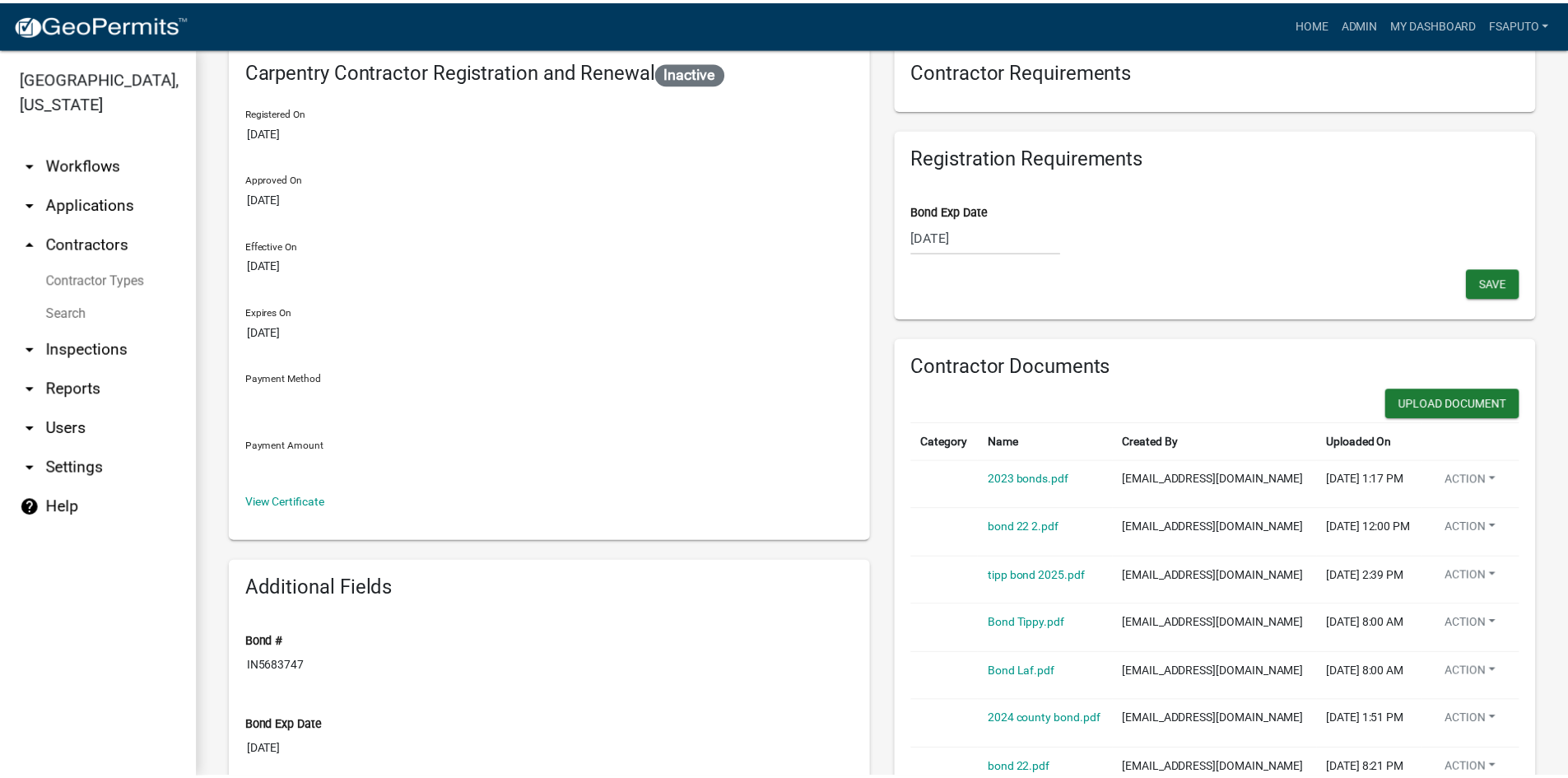
scroll to position [0, 0]
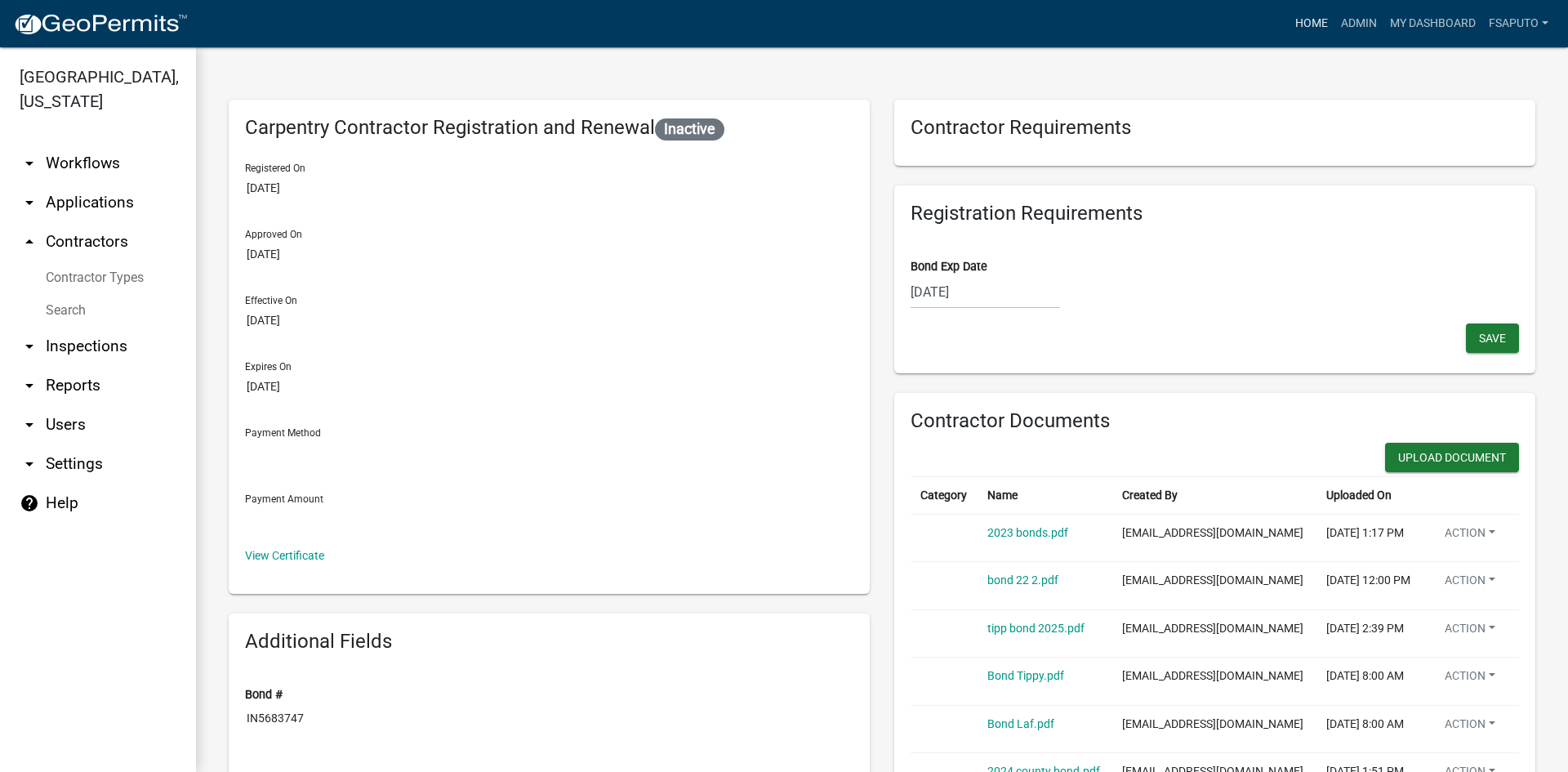
click at [1306, 25] on link "Home" at bounding box center [1311, 23] width 45 height 31
